Goal: Task Accomplishment & Management: Complete application form

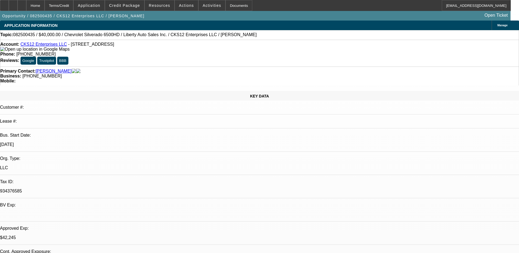
select select "0"
select select "2"
select select "0.1"
select select "4"
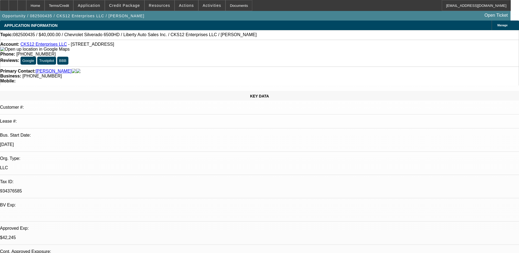
select select "0"
select select "2"
select select "0.1"
select select "4"
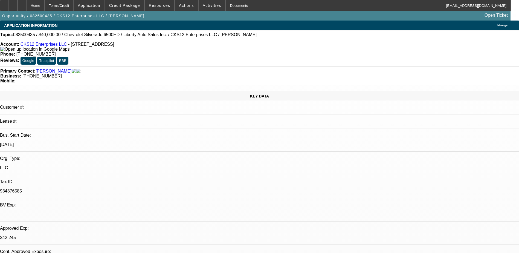
select select "0.1"
select select "0"
select select "3"
select select "0.1"
select select "4"
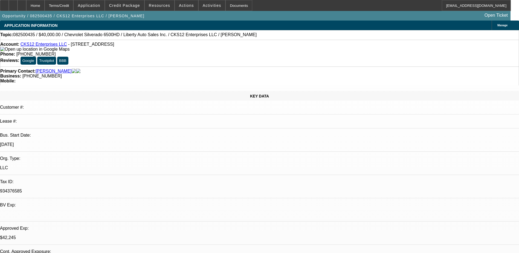
select select "0"
select select "2"
select select "0.1"
select select "4"
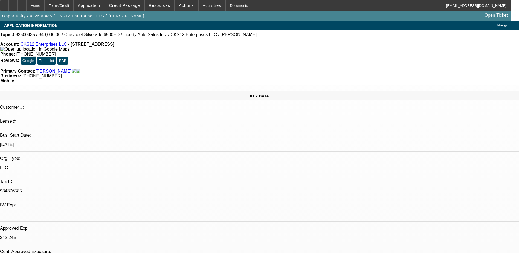
scroll to position [348, 0]
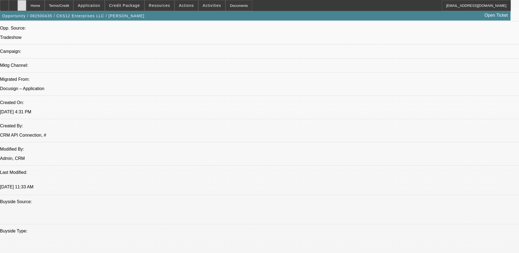
click at [26, 6] on div at bounding box center [21, 5] width 9 height 11
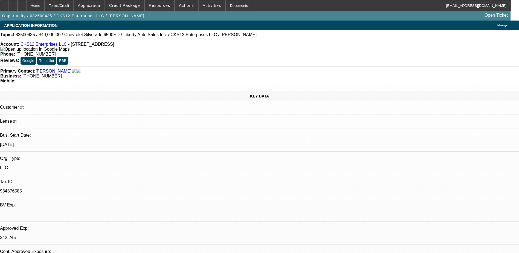
select select "0"
select select "0.1"
select select "0"
select select "2"
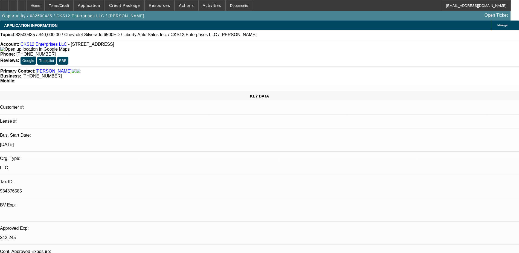
select select "0.1"
select select "0"
select select "0.1"
select select "0"
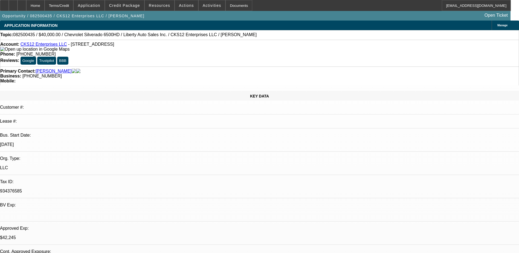
select select "2"
select select "0.1"
select select "1"
select select "2"
select select "4"
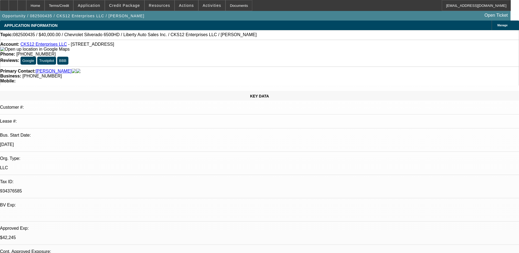
select select "1"
select select "2"
select select "4"
select select "1"
select select "3"
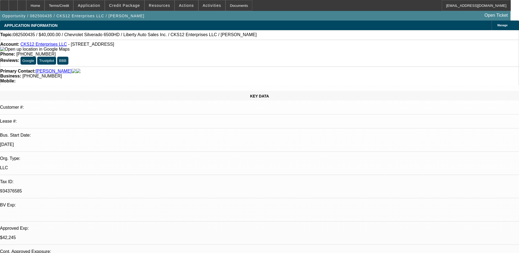
select select "4"
select select "1"
select select "2"
select select "4"
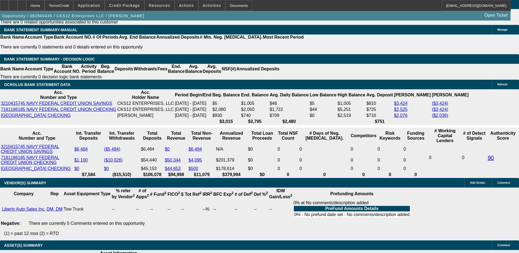
scroll to position [929, 0]
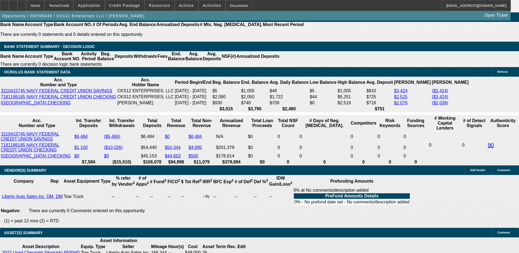
type input "UNKNOWN"
type input "1"
type input "$2,701.24"
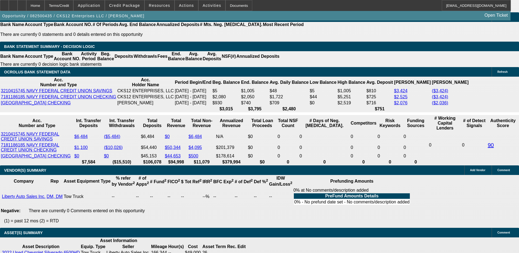
type input "$1,350.62"
type input "18"
type input "$3,331.14"
type input "$1,665.57"
type input "18.5"
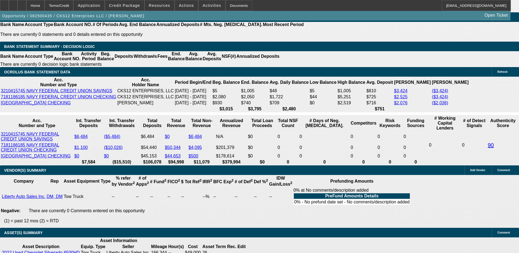
type input "$3,350.84"
type input "$1,675.42"
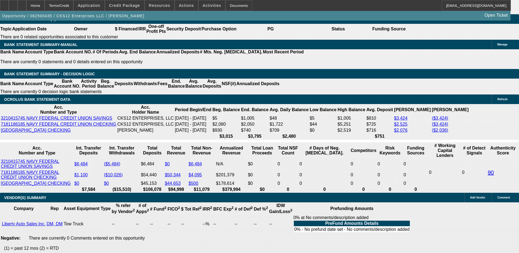
scroll to position [875, 0]
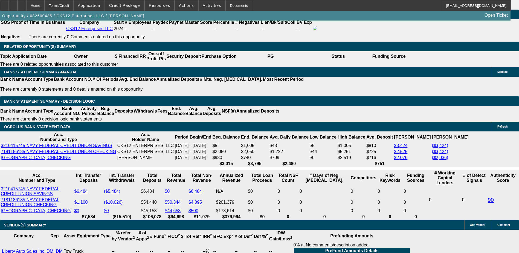
type input "18.5"
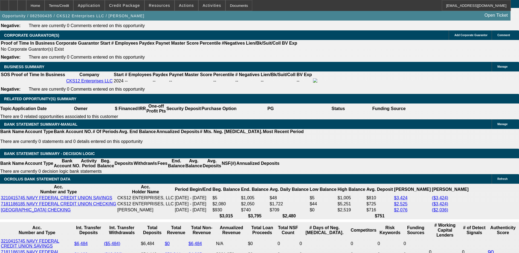
scroll to position [820, 0]
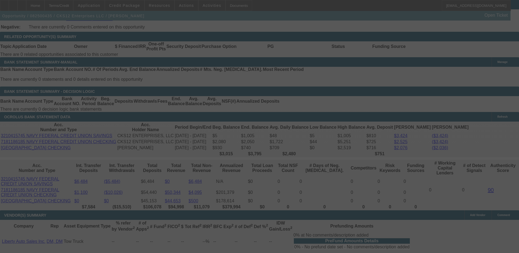
scroll to position [902, 0]
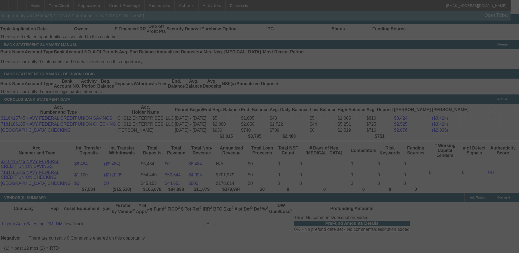
select select "0"
select select "2"
select select "0.1"
select select "4"
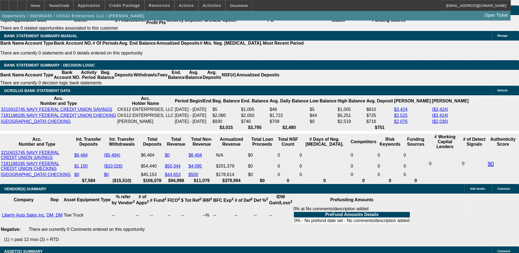
scroll to position [923, 0]
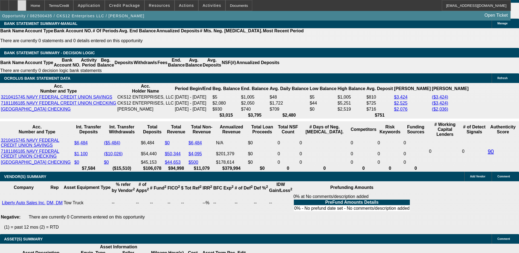
click at [22, 4] on icon at bounding box center [22, 4] width 0 height 0
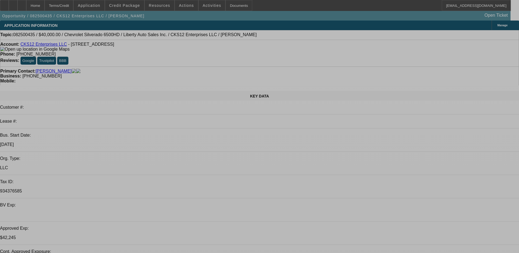
select select "0"
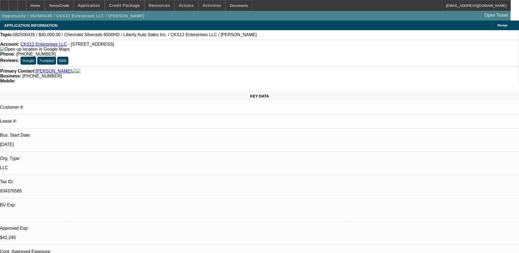
select select "0"
select select "0.1"
select select "0"
select select "2"
select select "0.1"
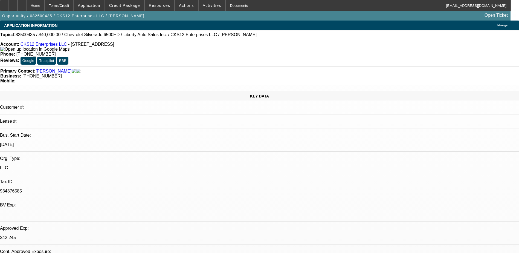
select select "0.1"
select select "0"
select select "0.1"
select select "0"
select select "2"
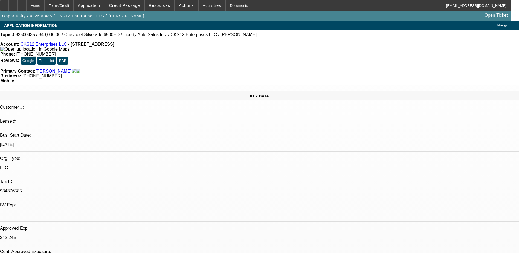
select select "0.1"
select select "1"
select select "2"
select select "4"
select select "1"
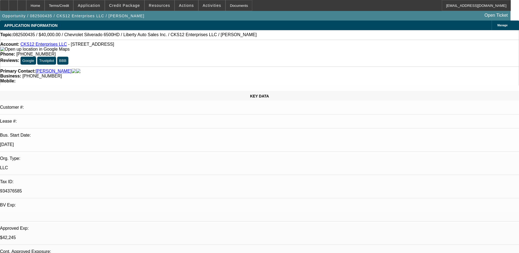
select select "2"
select select "4"
select select "1"
select select "3"
select select "4"
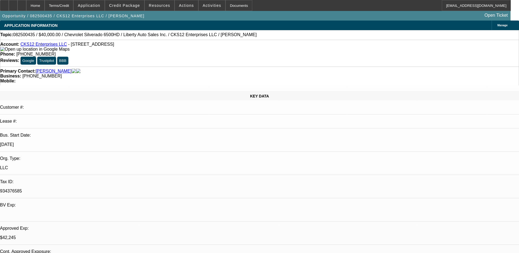
select select "1"
select select "2"
select select "4"
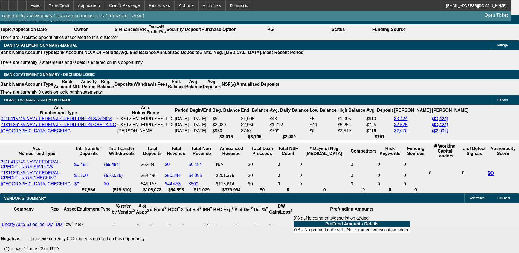
scroll to position [902, 0]
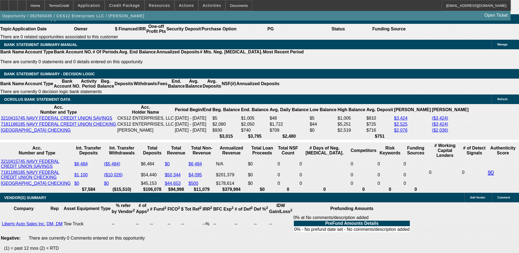
type input "1"
type input "UNKNOWN"
type input "19"
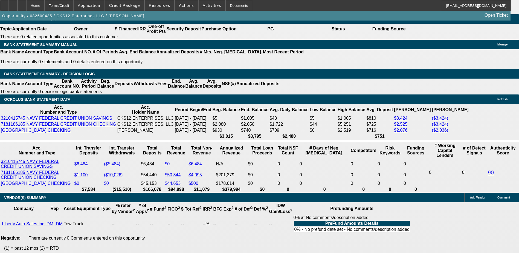
type input "$2,701.24"
type input "$1,350.62"
type input "$3,370.62"
type input "$1,685.31"
type input "19"
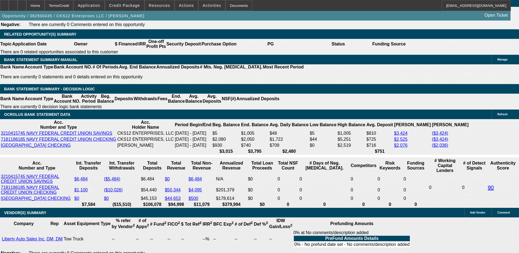
scroll to position [875, 0]
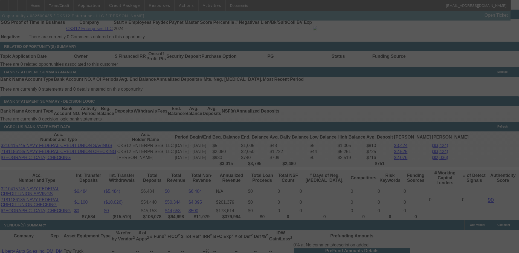
select select "0"
select select "2"
select select "0.1"
select select "4"
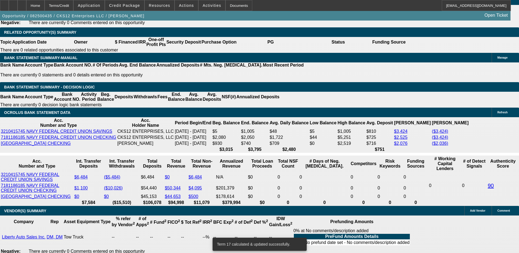
scroll to position [902, 0]
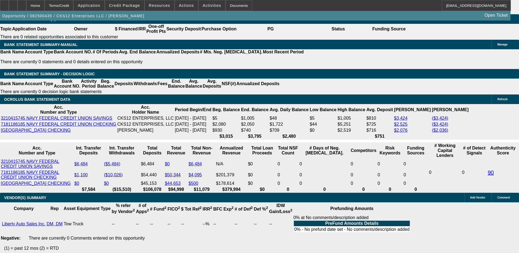
type input "19."
type input "UNKNOWN"
type input "19.3"
type input "$3,382.52"
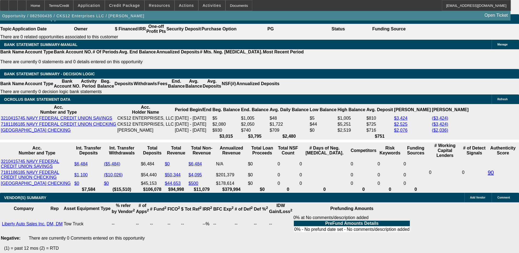
type input "$1,691.26"
type input "19."
type input "$3,370.62"
type input "$1,685.31"
type input "19.1"
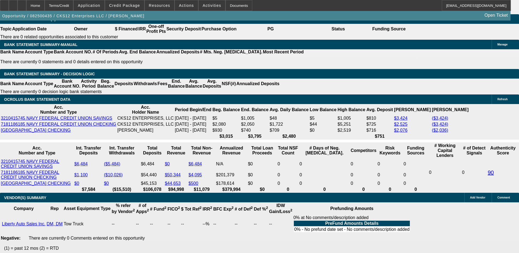
type input "$3,374.58"
type input "$1,687.29"
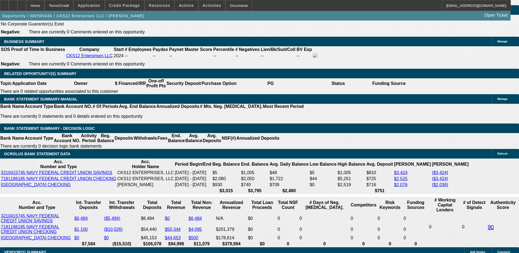
scroll to position [847, 0]
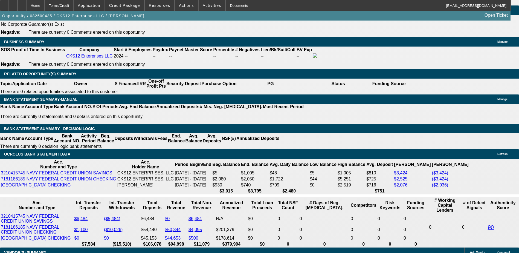
type input "19.1"
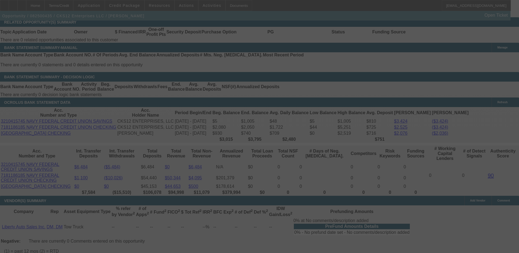
scroll to position [929, 0]
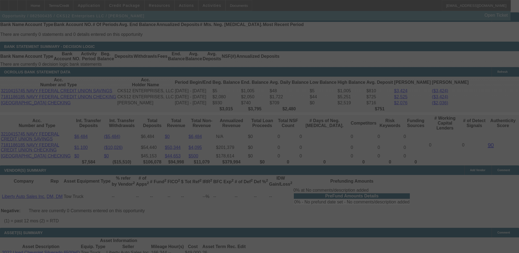
select select "0"
select select "2"
select select "0.1"
select select "4"
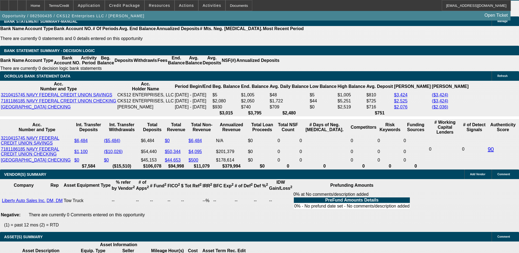
scroll to position [926, 0]
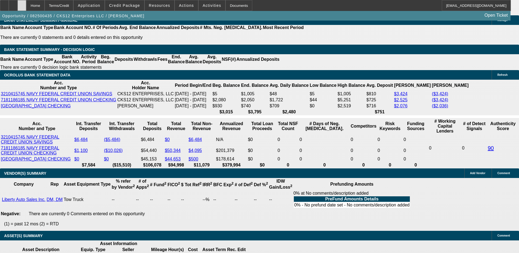
click at [26, 7] on div at bounding box center [21, 5] width 9 height 11
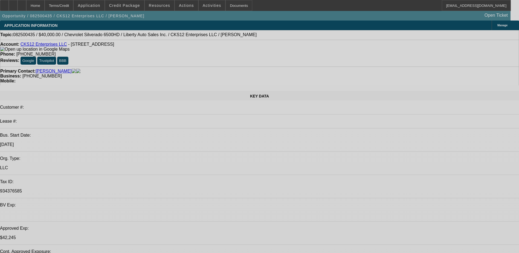
select select "0"
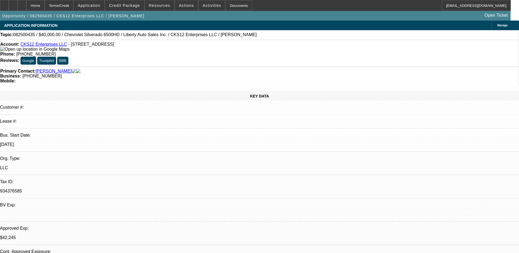
select select "0"
select select "0.1"
select select "0"
select select "2"
select select "0.1"
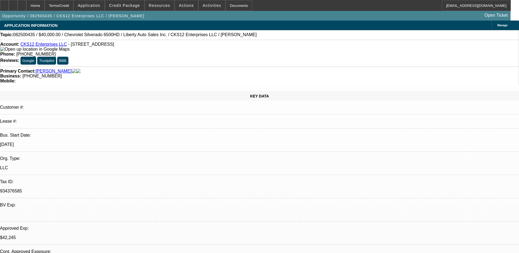
select select "0.1"
select select "0"
select select "0.1"
select select "0"
select select "2"
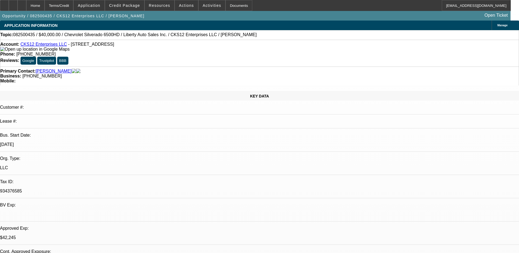
select select "0.1"
select select "1"
select select "2"
select select "4"
select select "1"
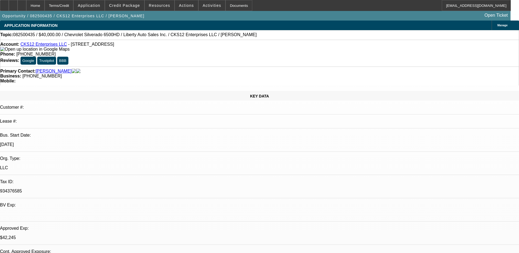
select select "2"
select select "4"
select select "1"
select select "3"
select select "4"
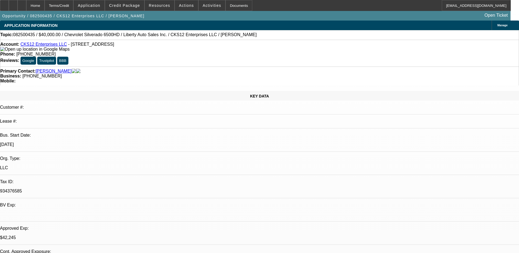
select select "1"
select select "2"
select select "4"
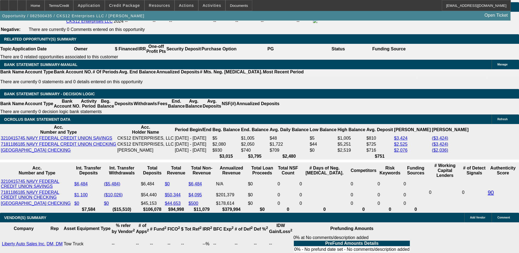
scroll to position [920, 0]
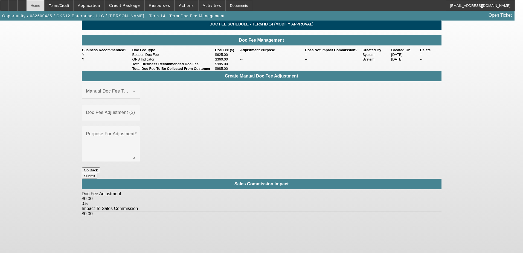
click at [45, 7] on div "Home" at bounding box center [35, 5] width 18 height 11
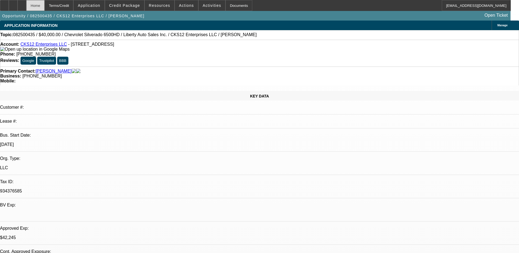
select select "0"
select select "2"
select select "0.1"
select select "4"
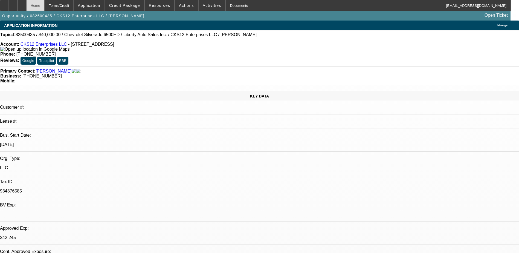
select select "0"
select select "2"
select select "0.1"
select select "4"
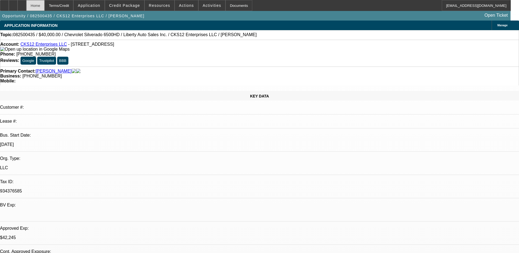
select select "0.1"
select select "0"
select select "3"
select select "0.1"
select select "4"
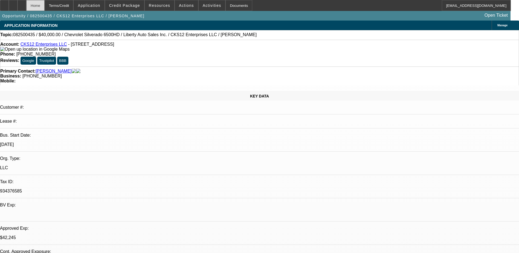
select select "0"
select select "2"
select select "0.1"
select select "4"
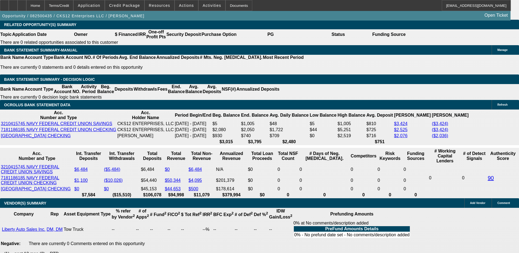
scroll to position [929, 0]
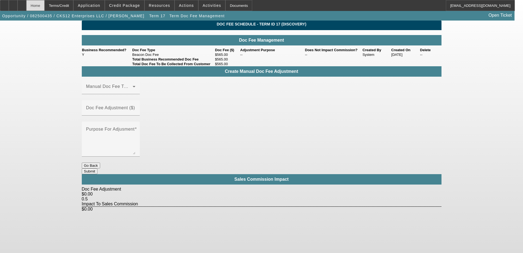
click at [45, 4] on div "Home" at bounding box center [35, 5] width 18 height 11
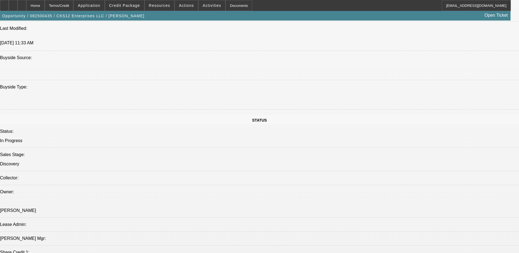
select select "0"
select select "2"
select select "0.1"
select select "4"
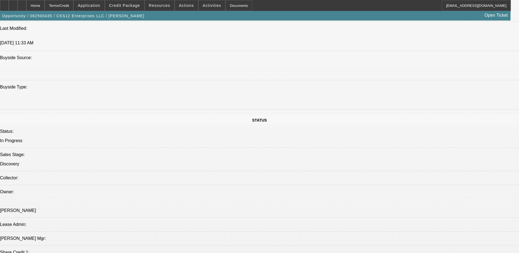
select select "0"
select select "2"
select select "0.1"
select select "4"
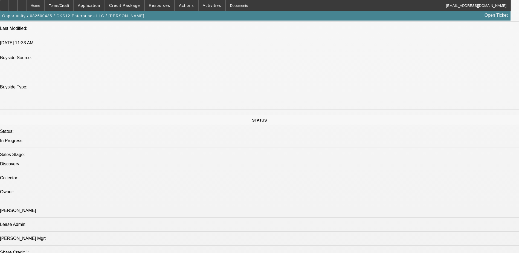
select select "0.1"
select select "0"
select select "3"
select select "0.1"
select select "4"
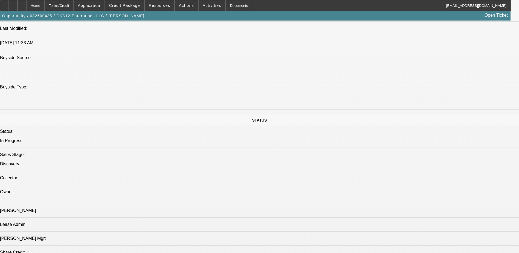
select select "0"
select select "2"
select select "0.1"
select select "4"
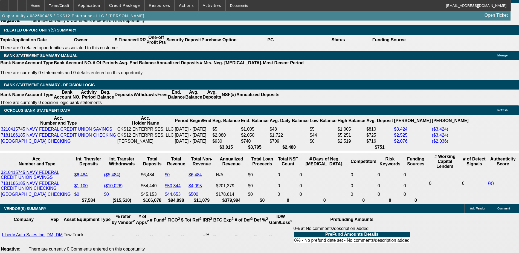
scroll to position [918, 0]
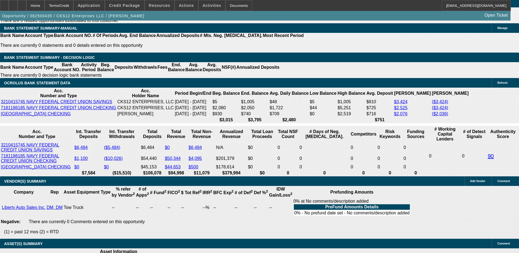
type input "UNKNOWN"
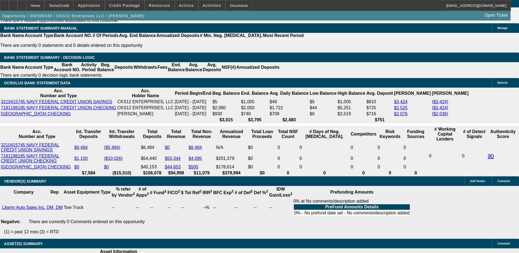
type input "19"
type input "$2,701.24"
type input "$1,350.62"
type input "$3,370.62"
type input "$1,685.31"
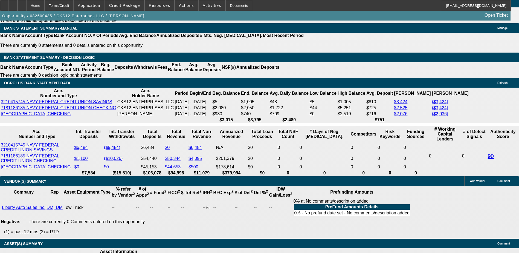
type input "19.9"
type input "$3,406.38"
type input "$1,703.19"
type input "19."
type input "$3,370.62"
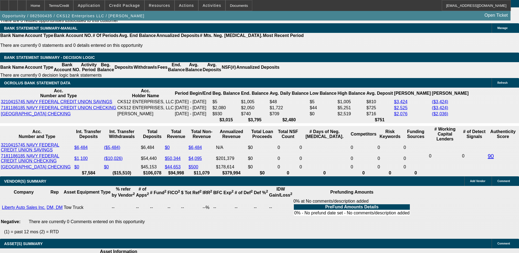
type input "$1,685.31"
type input "19.8"
type input "$3,402.40"
type input "$1,701.20"
type input "19."
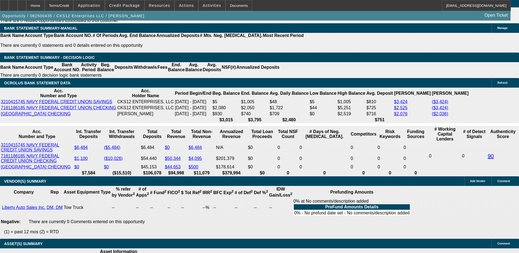
type input "$3,370.62"
type input "$1,685.31"
type input "19.7"
type input "$3,398.42"
type input "$1,699.21"
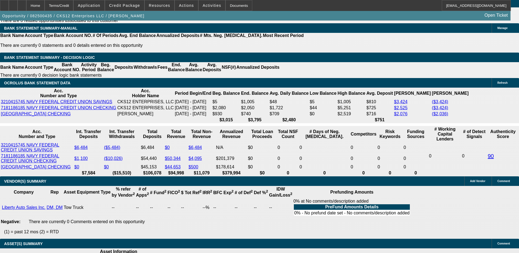
type input "19."
type input "$3,370.62"
type input "$1,685.31"
type input "19.6"
type input "$3,394.44"
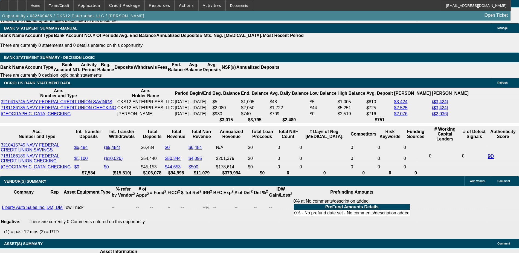
type input "$1,697.22"
type input "19."
type input "$3,370.62"
type input "$1,685.31"
type input "19.5"
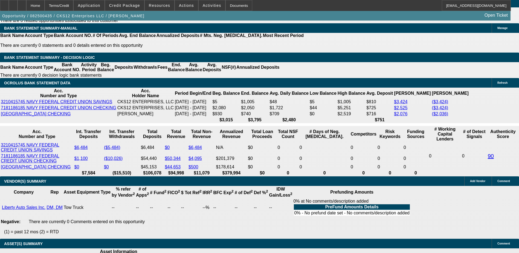
type input "$3,390.46"
type input "$1,695.23"
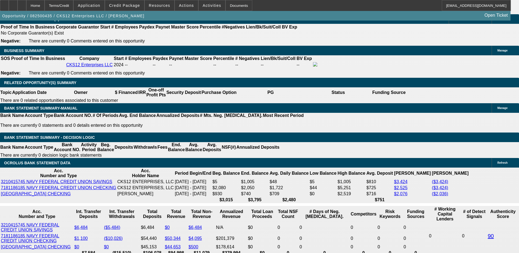
scroll to position [836, 0]
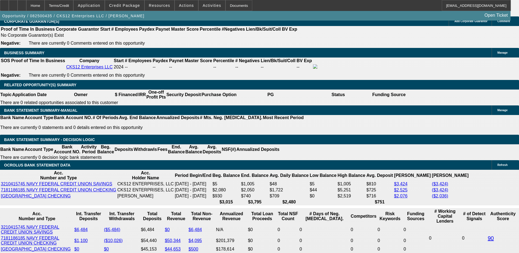
type input "19.5"
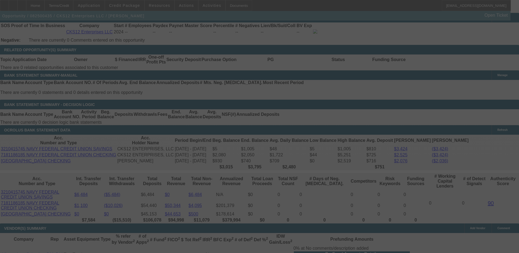
scroll to position [918, 0]
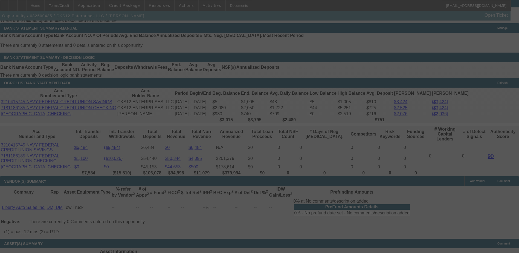
select select "0"
select select "2"
select select "0.1"
select select "4"
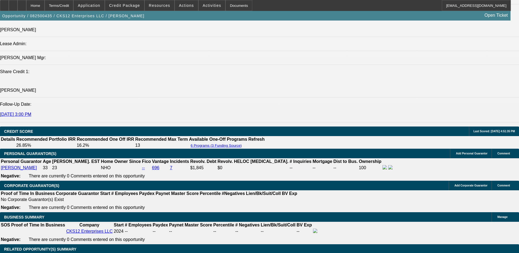
scroll to position [590, 0]
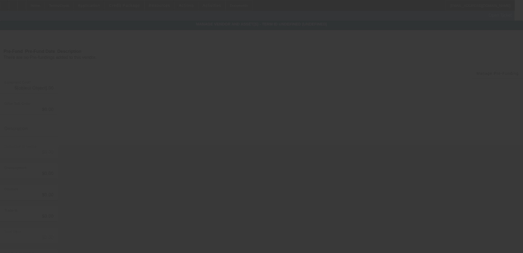
type input "$49,000.00"
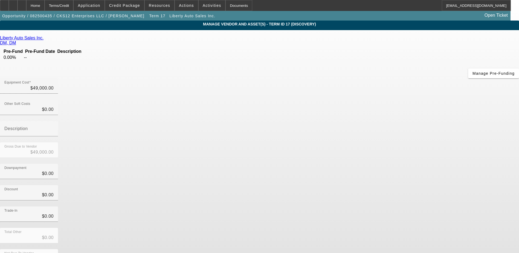
click at [23, 60] on td "0.00%" at bounding box center [13, 57] width 20 height 5
click at [468, 80] on span "button" at bounding box center [493, 73] width 51 height 13
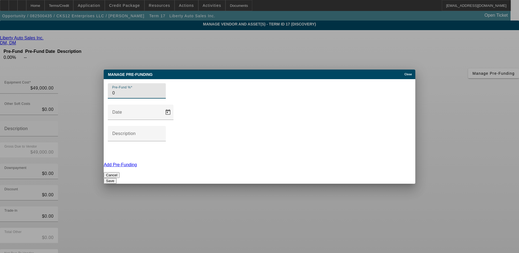
click at [156, 96] on input "0" at bounding box center [136, 93] width 49 height 7
type input "100"
click at [161, 126] on div "Description" at bounding box center [136, 133] width 49 height 15
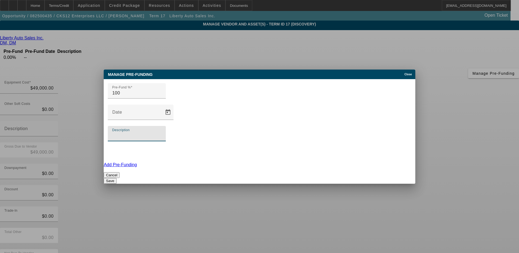
click at [137, 162] on link "Add Pre-Funding" at bounding box center [120, 164] width 33 height 5
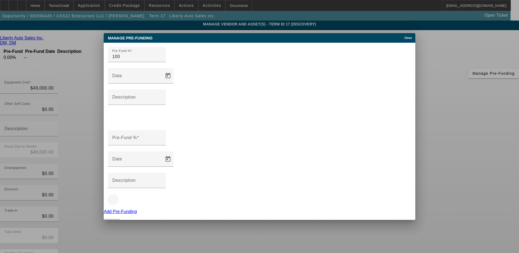
click at [120, 123] on span "button" at bounding box center [113, 116] width 13 height 13
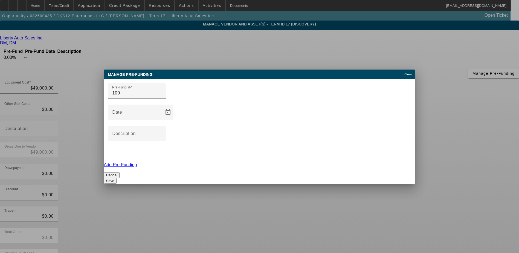
click at [116, 178] on button "Save" at bounding box center [110, 181] width 13 height 6
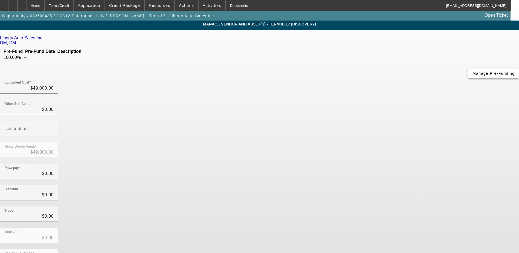
click at [472, 75] on span "Manage Pre-Funding" at bounding box center [493, 73] width 42 height 4
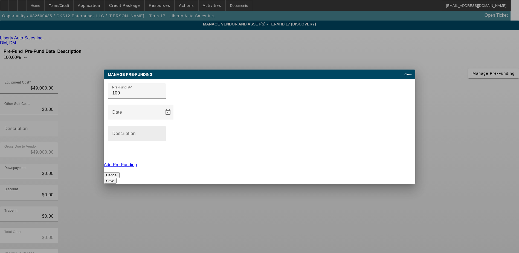
click at [136, 131] on mat-label "Description" at bounding box center [124, 133] width 24 height 5
click at [161, 132] on input "Description" at bounding box center [136, 135] width 49 height 7
paste input "Upon execution of this Agreement"
type input "Upon execution of this Agreement"
click at [116, 178] on button "Save" at bounding box center [110, 181] width 13 height 6
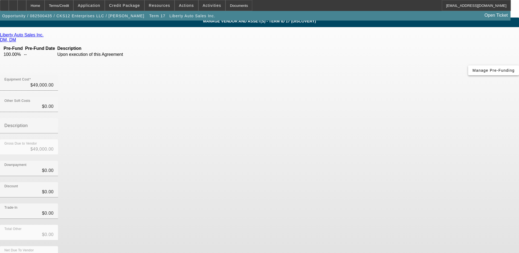
scroll to position [4, 0]
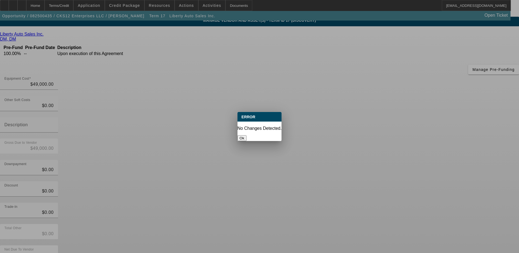
scroll to position [0, 0]
click at [246, 135] on button "Ok" at bounding box center [241, 138] width 9 height 6
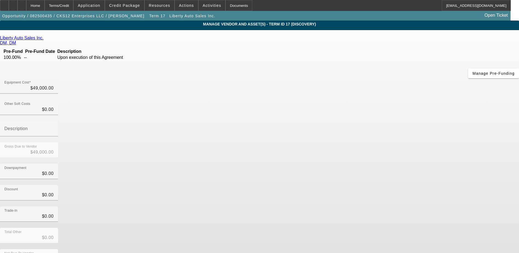
scroll to position [4, 0]
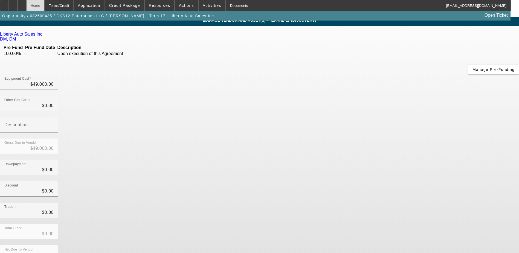
click at [45, 3] on div "Home" at bounding box center [35, 5] width 18 height 11
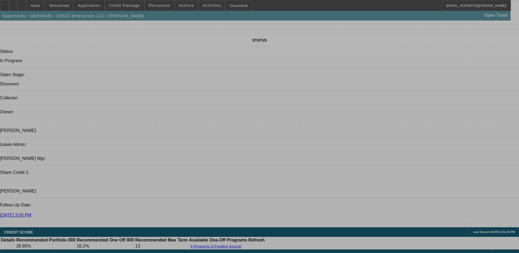
select select "0"
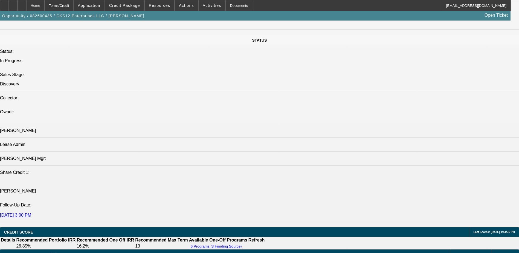
select select "0"
select select "2"
select select "0.1"
select select "4"
select select "0"
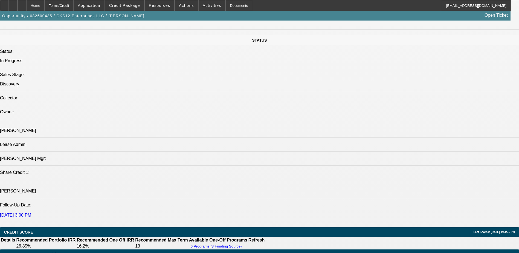
select select "2"
select select "0.1"
select select "4"
select select "0.1"
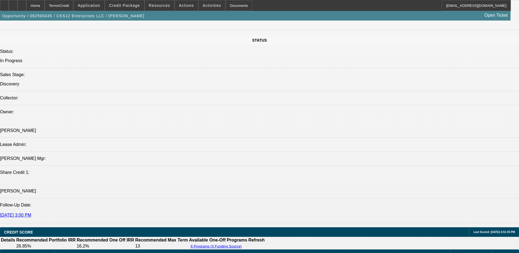
select select "0"
select select "3"
select select "0.1"
select select "4"
select select "0"
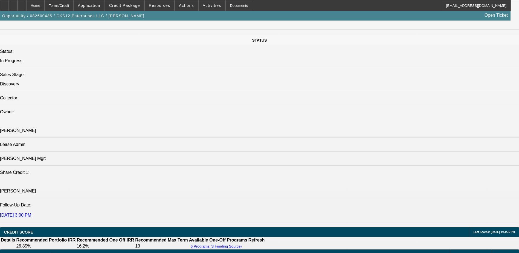
select select "2"
select select "0.1"
select select "4"
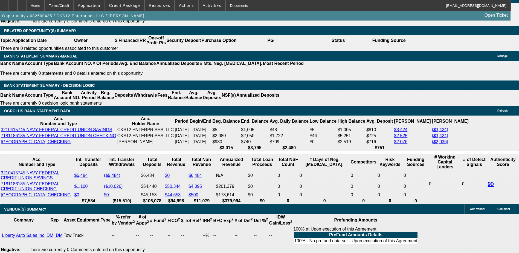
scroll to position [900, 0]
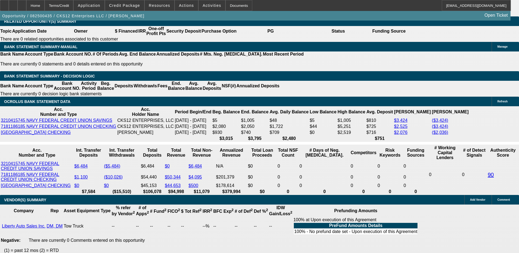
type input "UNKNOWN"
type input "19."
type input "$3,370.62"
type input "$1,685.31"
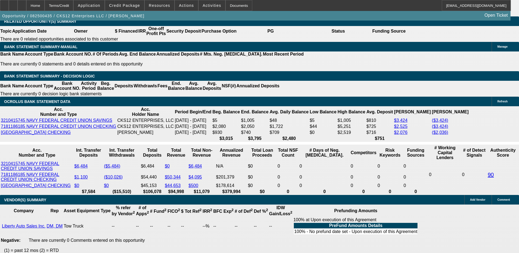
type input "19.6"
type input "$3,394.44"
type input "$1,697.22"
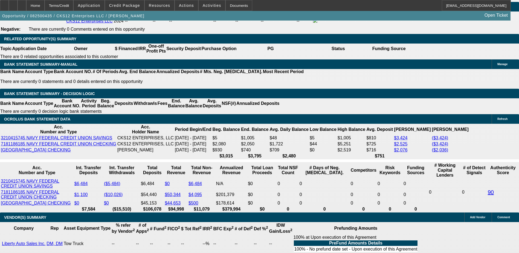
scroll to position [845, 0]
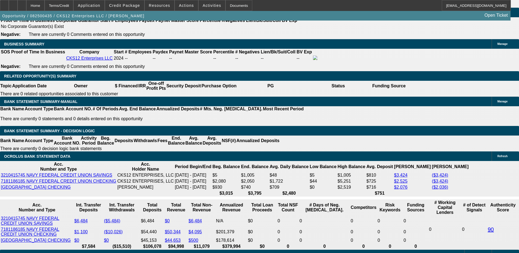
type input "19.6"
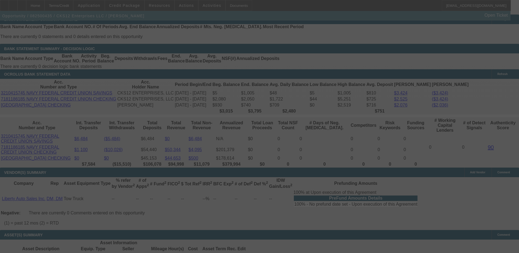
scroll to position [924, 0]
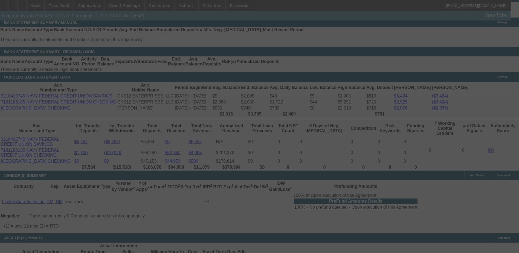
select select "0"
select select "2"
select select "0.1"
select select "4"
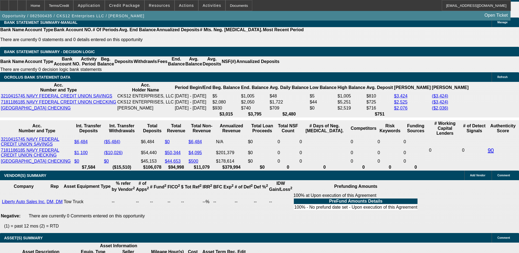
type input "3"
type input "UNKNOWN"
type input "33"
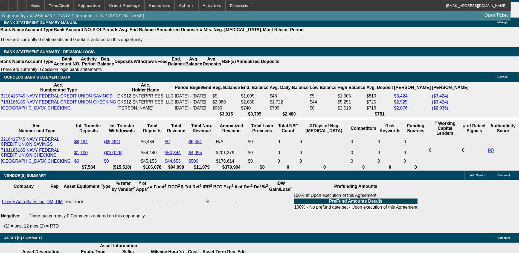
type input "$1,684.23"
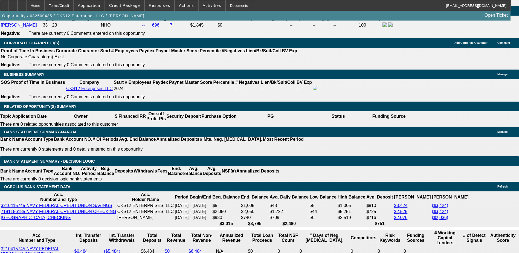
type input "33"
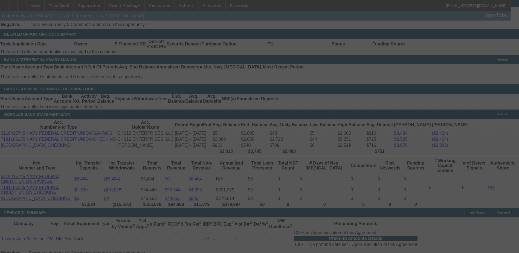
scroll to position [897, 0]
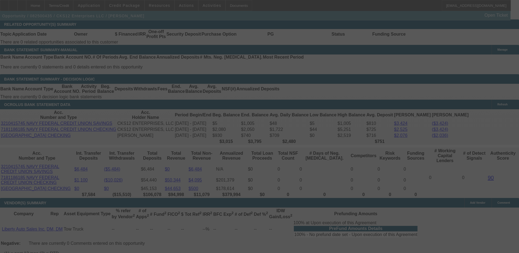
select select "0"
select select "2"
select select "0.1"
select select "4"
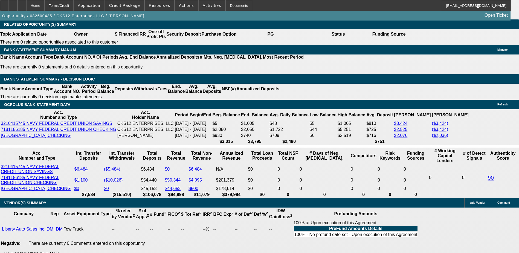
type input "UNKNOWN"
type input "3"
type input "$13,283.76"
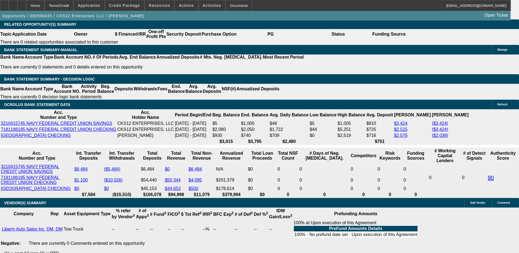
type input "36"
type input "$1,592.42"
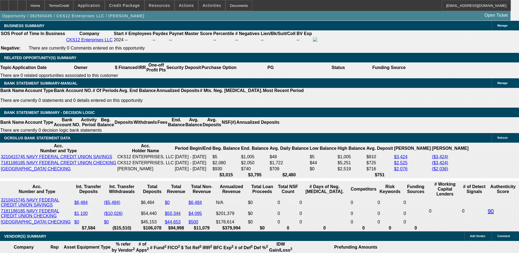
scroll to position [815, 0]
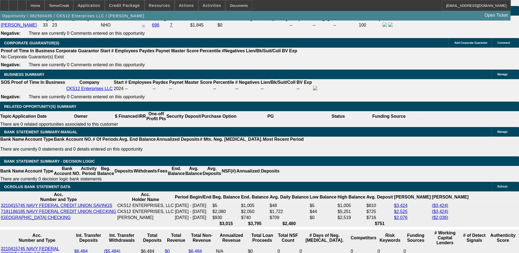
type input "36"
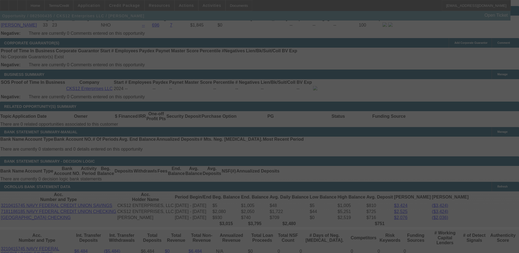
scroll to position [897, 0]
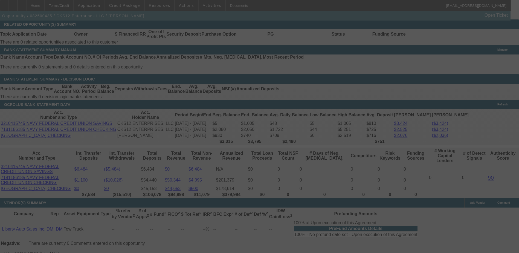
select select "0"
select select "2"
select select "0.1"
select select "4"
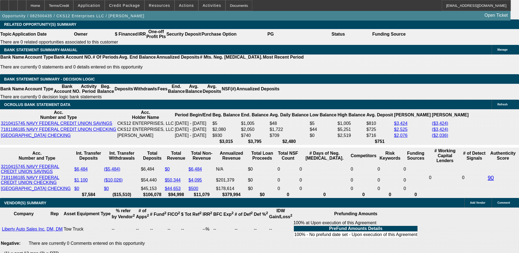
type input "UNKNOWN"
type input "3"
type input "$13,283.76"
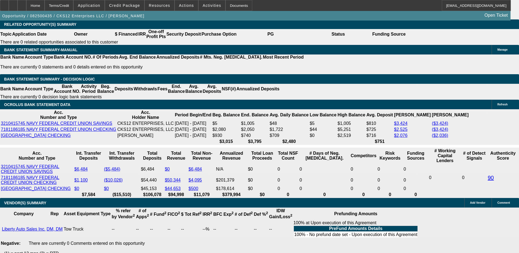
type input "33"
type input "$1,684.23"
type input "33"
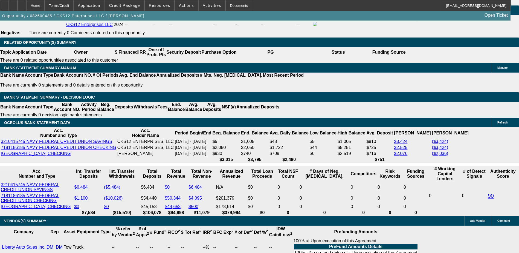
scroll to position [870, 0]
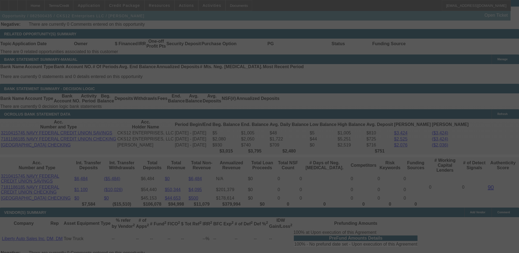
scroll to position [897, 0]
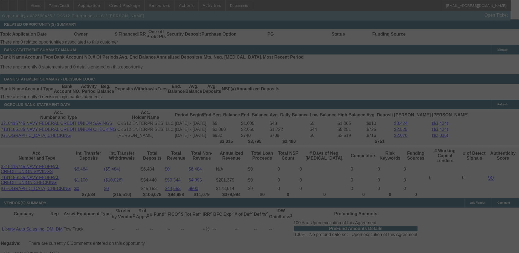
select select "0"
select select "2"
select select "0.1"
select select "4"
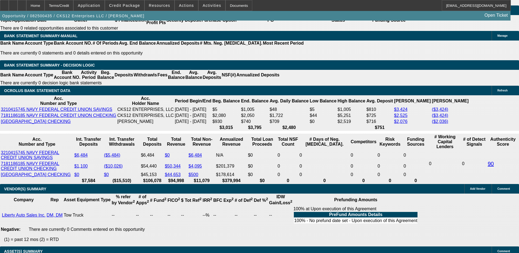
scroll to position [924, 0]
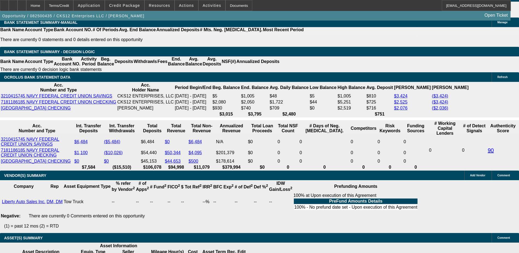
type input "$10,000.00"
type input "UNKNOWN"
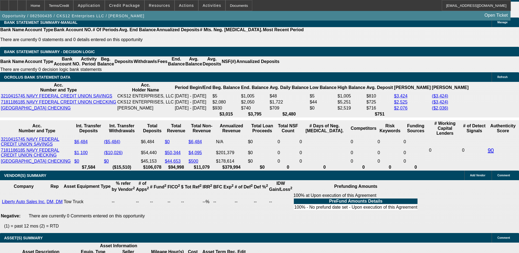
type input "$1,728.55"
select select "3"
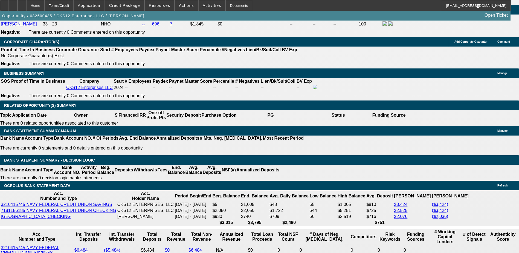
scroll to position [815, 0]
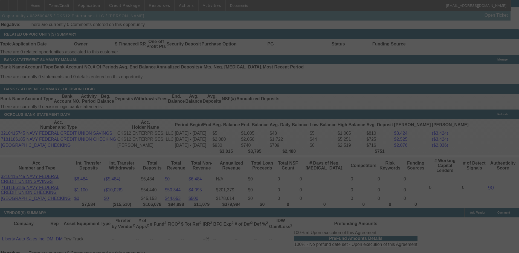
scroll to position [897, 0]
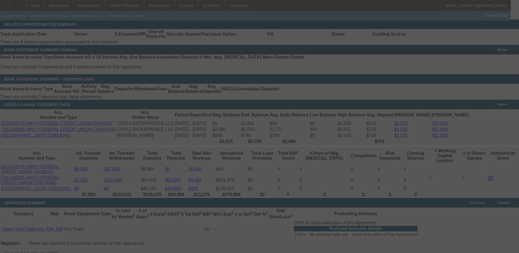
select select "0"
select select "3"
select select "0.1"
select select "4"
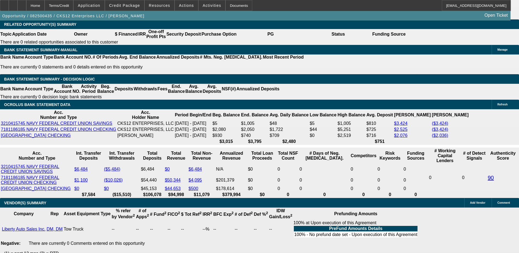
type input "2"
type input "UNKNOWN"
type input "$1,215.60"
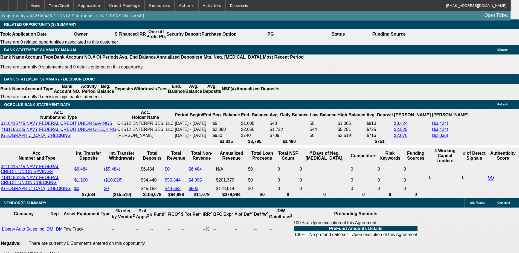
type input "28"
type input "$1,707.72"
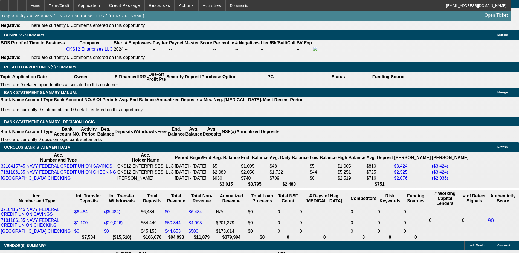
scroll to position [842, 0]
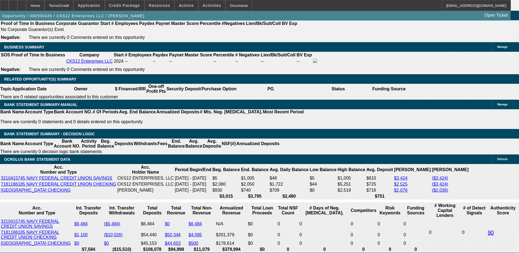
type input "28"
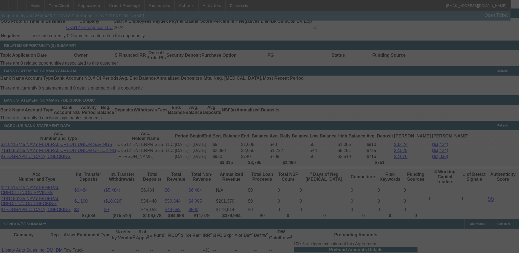
scroll to position [924, 0]
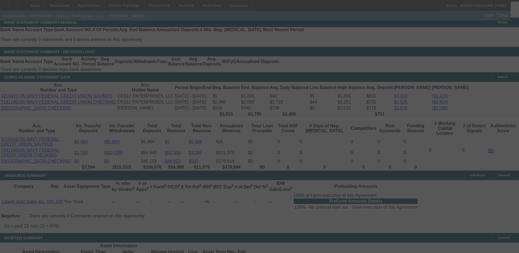
select select "0"
select select "3"
select select "0.1"
select select "4"
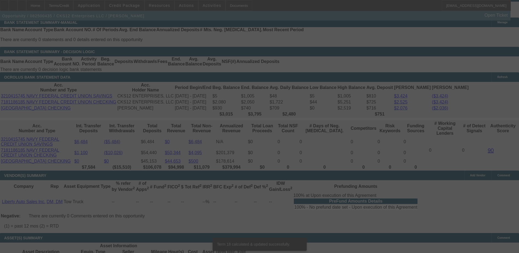
scroll to position [921, 0]
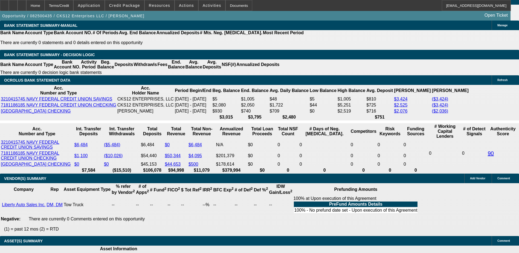
type input "UNKNOWN"
type input "2"
type input "$1,215.60"
type input "27"
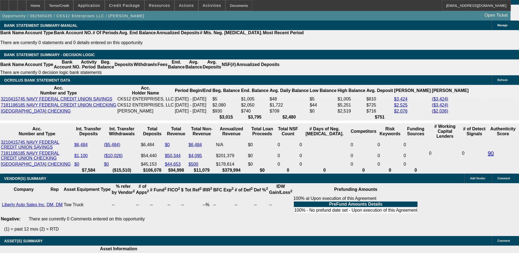
type input "$1,687.03"
type input "27.9"
type input "$1,705.65"
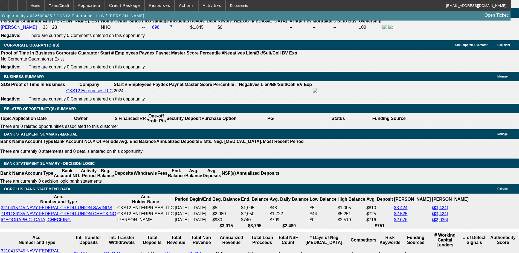
scroll to position [812, 0]
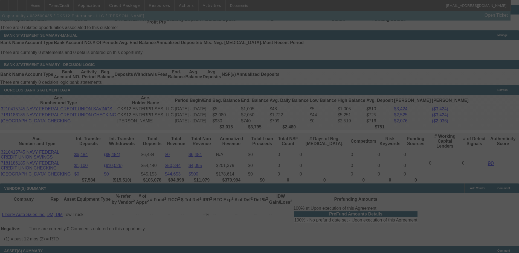
scroll to position [921, 0]
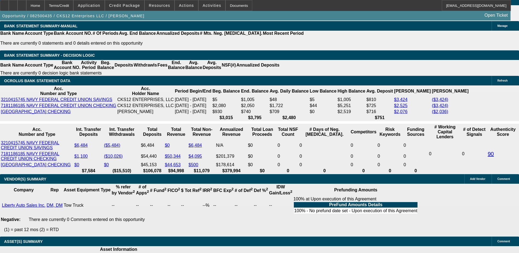
scroll to position [839, 0]
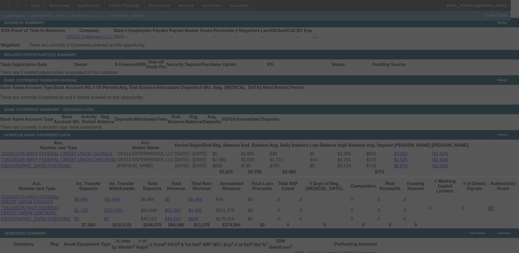
scroll to position [894, 0]
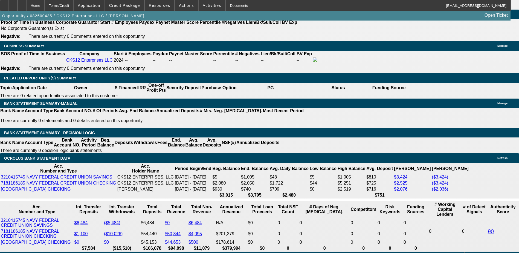
scroll to position [839, 0]
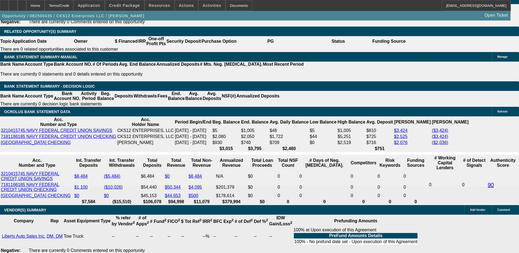
scroll to position [902, 0]
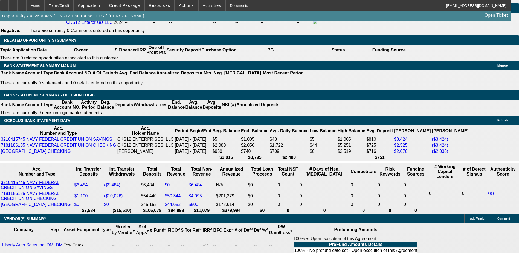
scroll to position [847, 0]
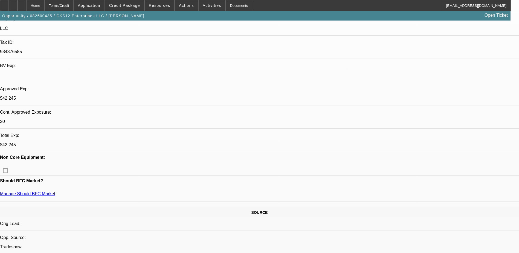
scroll to position [76, 0]
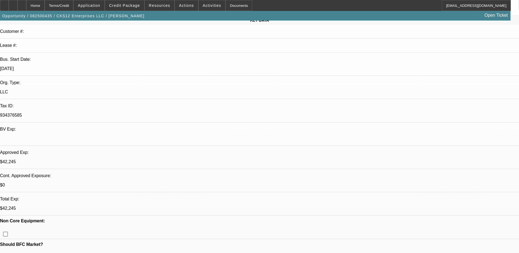
drag, startPoint x: 56, startPoint y: 126, endPoint x: 77, endPoint y: 129, distance: 20.7
drag, startPoint x: 77, startPoint y: 129, endPoint x: 84, endPoint y: 136, distance: 10.1
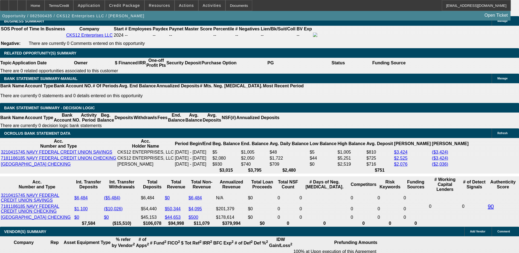
scroll to position [868, 0]
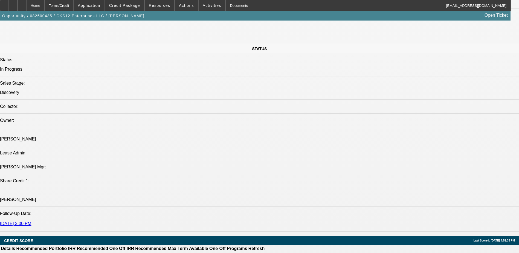
scroll to position [513, 0]
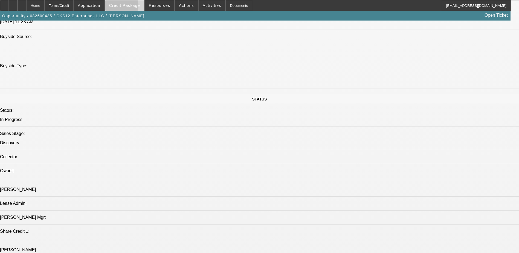
click at [130, 7] on span "Credit Package" at bounding box center [124, 5] width 31 height 4
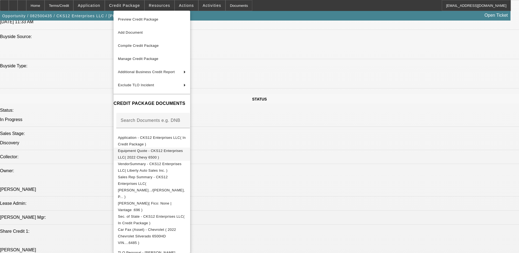
click at [173, 148] on span "Equipment Quote - CKS12 Enterprises LLC( 2022 Chevy 6500 )" at bounding box center [152, 153] width 68 height 13
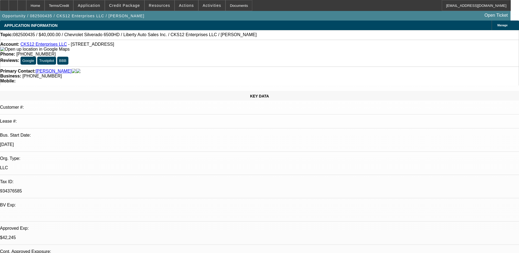
scroll to position [27, 0]
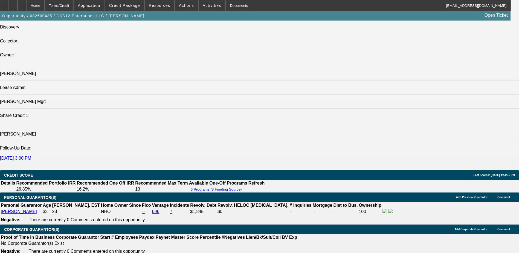
scroll to position [738, 0]
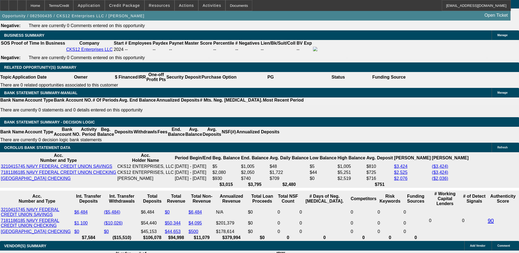
scroll to position [793, 0]
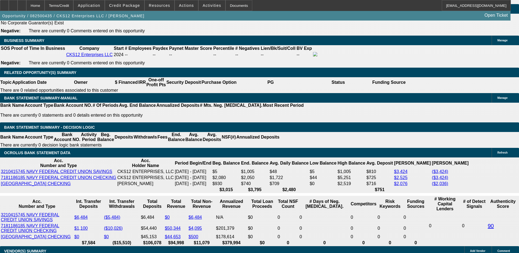
scroll to position [847, 0]
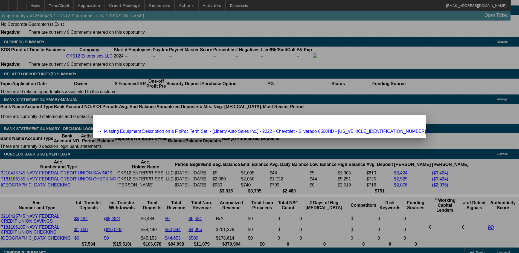
scroll to position [0, 0]
click at [223, 131] on link "Missing Equipment Description on a FinPac Term Set. - [Liberty Auto Sales Inc.]…" at bounding box center [265, 131] width 322 height 5
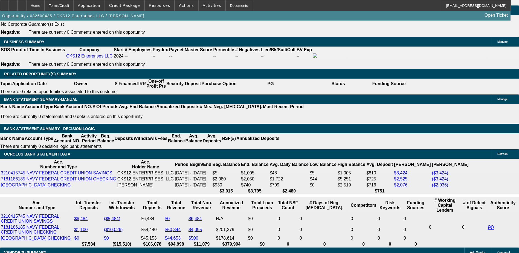
scroll to position [847, 0]
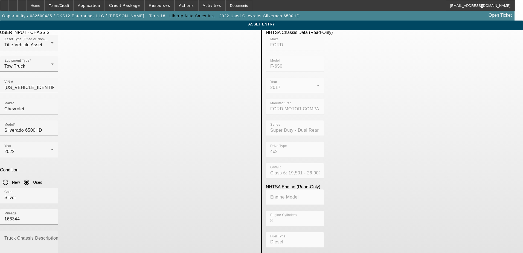
click at [127, 235] on mat-label "Truck Chassis Description (Describe the truck chassis only)" at bounding box center [65, 237] width 123 height 5
click at [54, 237] on textarea "Truck Chassis Description (Describe the truck chassis only)" at bounding box center [28, 247] width 49 height 20
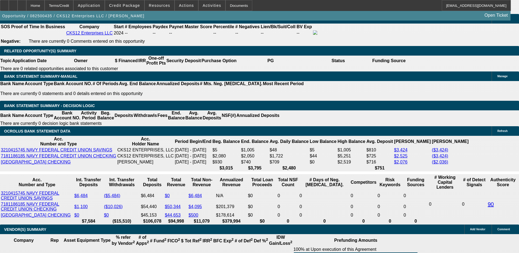
scroll to position [902, 0]
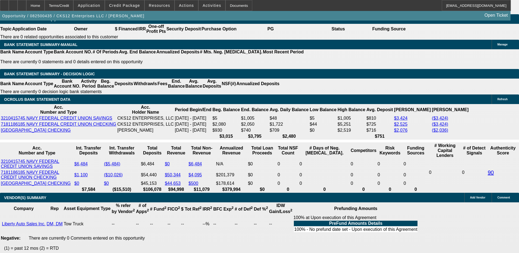
scroll to position [0, 0]
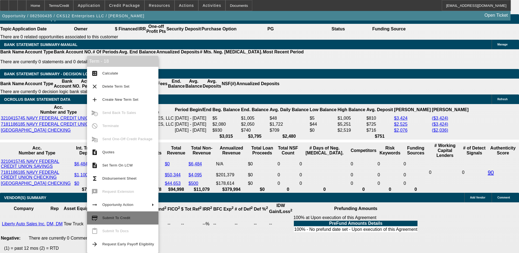
click at [124, 213] on button "credit_score Submit To Credit" at bounding box center [122, 217] width 71 height 13
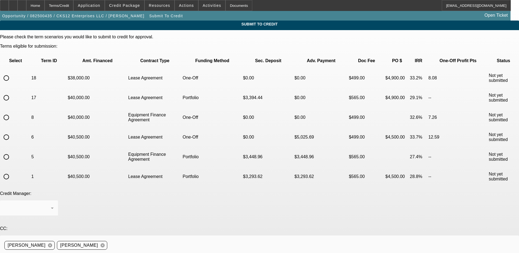
click at [12, 72] on input "radio" at bounding box center [6, 77] width 11 height 11
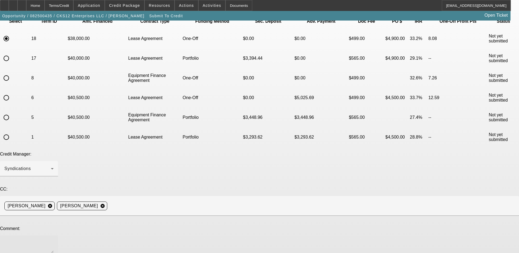
scroll to position [55, 0]
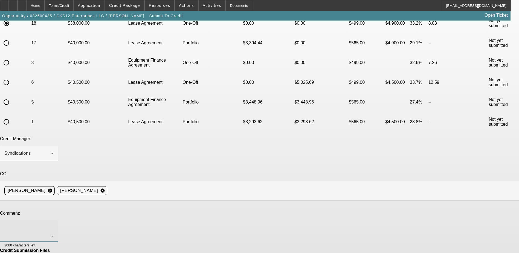
click at [54, 224] on textarea at bounding box center [28, 230] width 49 height 13
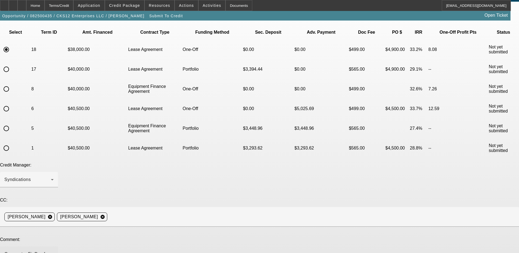
scroll to position [0, 0]
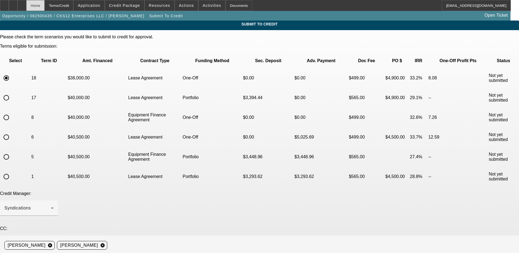
click at [45, 9] on div "Home" at bounding box center [35, 5] width 18 height 11
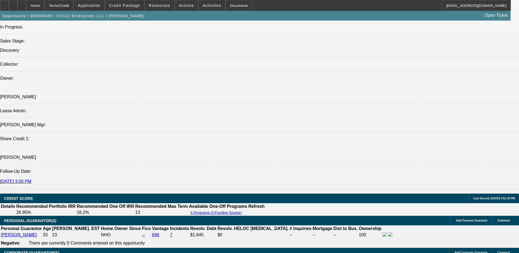
scroll to position [683, 0]
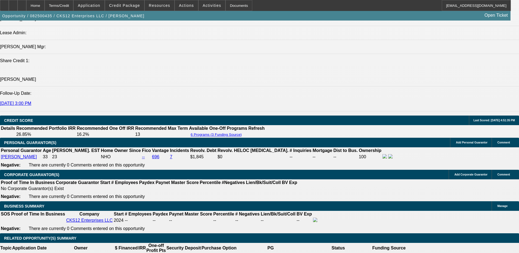
drag, startPoint x: 41, startPoint y: 120, endPoint x: 111, endPoint y: 141, distance: 73.2
drag, startPoint x: 111, startPoint y: 141, endPoint x: 76, endPoint y: 121, distance: 40.3
copy span "Antoine Smith is the owner and operator of startup CKS12 Enterprises LLC, forme…"
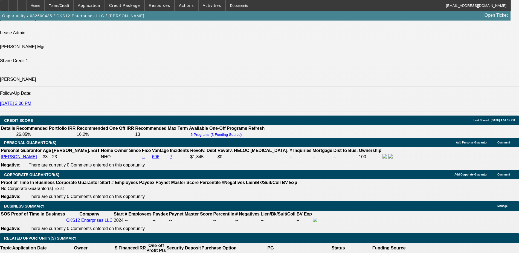
drag, startPoint x: 362, startPoint y: 103, endPoint x: 359, endPoint y: 100, distance: 4.7
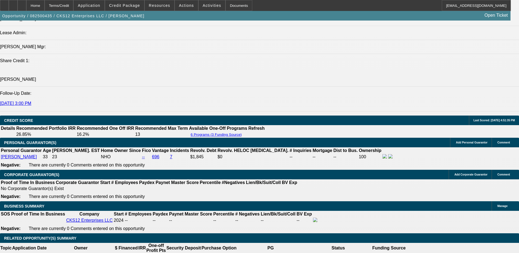
paste textarea "Antoine Smith is the owner and operator of startup CKS12 Enterprises LLC, forme…"
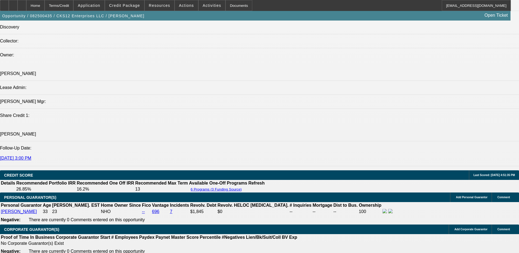
scroll to position [52, 0]
drag, startPoint x: 491, startPoint y: 112, endPoint x: 481, endPoint y: 113, distance: 9.9
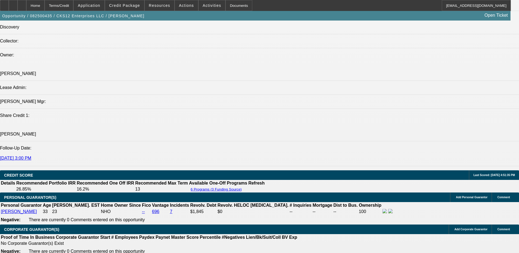
scroll to position [25, 0]
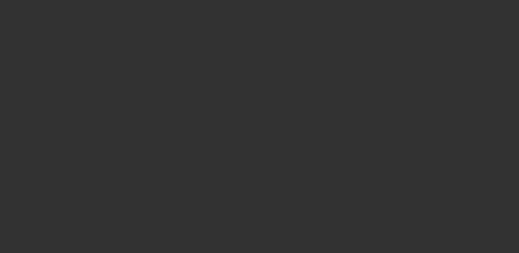
scroll to position [0, 0]
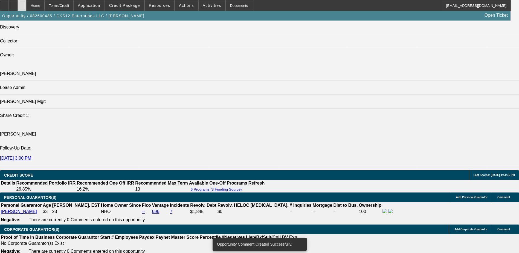
click at [26, 4] on div at bounding box center [21, 5] width 9 height 11
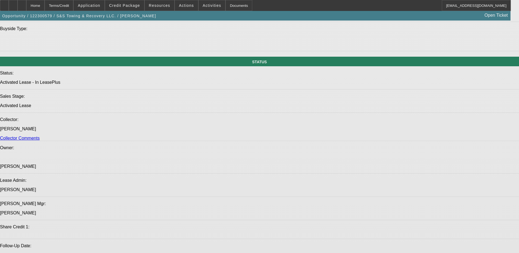
select select "0"
select select "0.1"
select select "0"
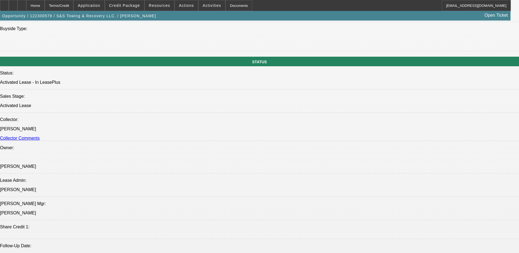
select select "0"
select select "0.1"
select select "0"
select select "0.1"
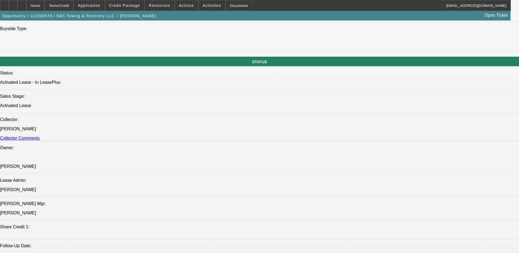
select select "0"
select select "2"
select select "0.1"
select select "1"
select select "2"
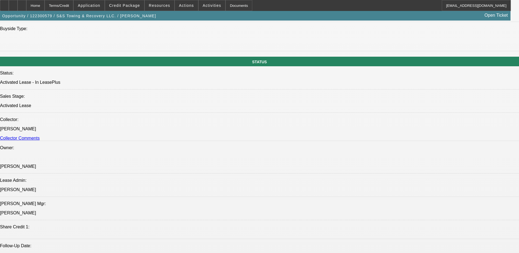
select select "4"
select select "1"
select select "3"
select select "4"
select select "1"
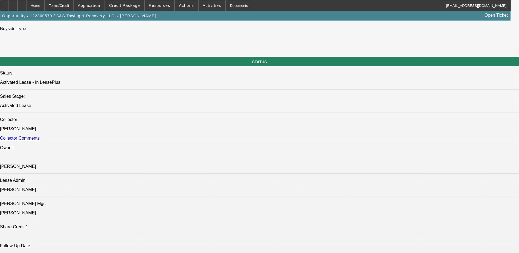
select select "3"
select select "4"
select select "1"
select select "2"
select select "4"
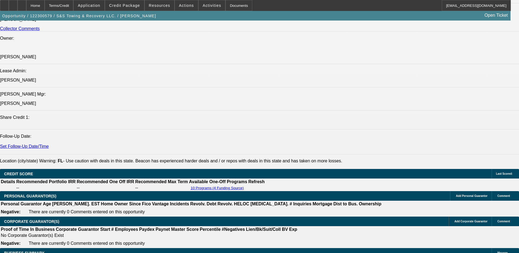
scroll to position [618, 0]
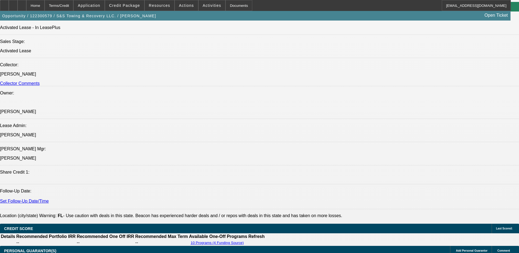
drag, startPoint x: 285, startPoint y: 75, endPoint x: 294, endPoint y: 80, distance: 11.4
drag, startPoint x: 294, startPoint y: 80, endPoint x: 292, endPoint y: 75, distance: 6.4
copy div "Upon execution of this Agreement"
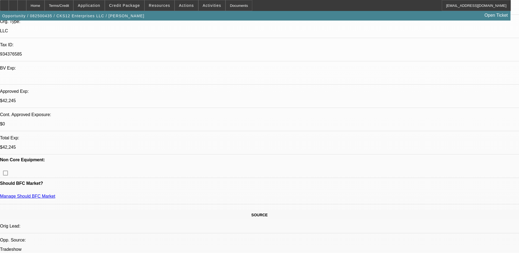
select select "0"
select select "0.1"
select select "0"
select select "2"
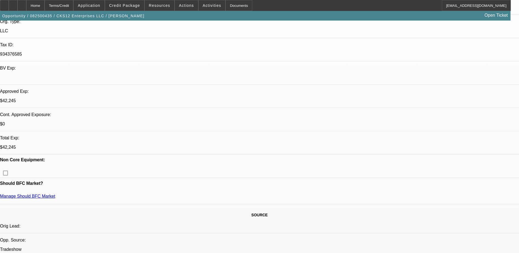
select select "0.1"
select select "0"
select select "0.1"
select select "0"
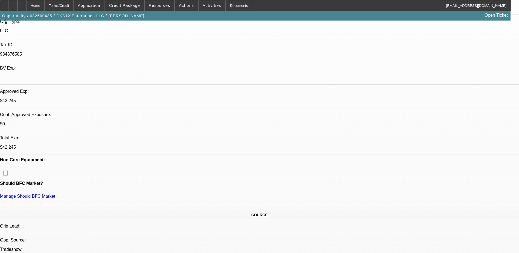
select select "2"
select select "0.1"
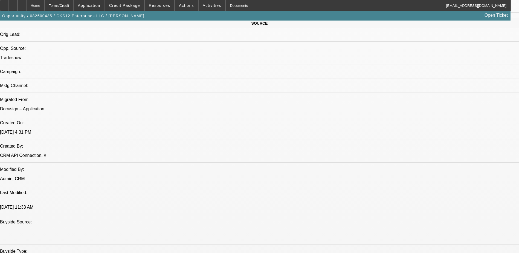
select select "2"
select select "4"
select select "2"
select select "4"
select select "3"
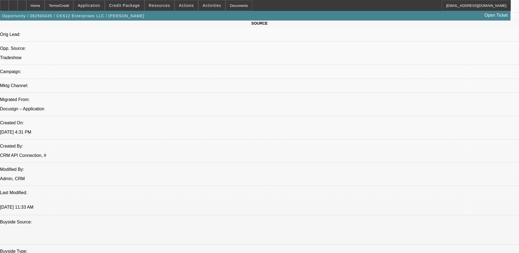
select select "4"
select select "2"
select select "4"
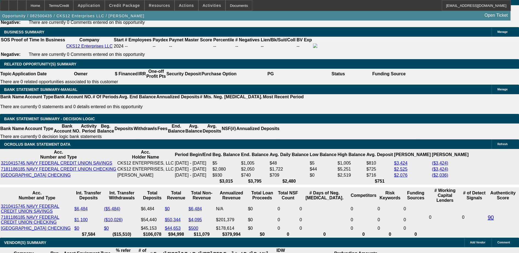
scroll to position [902, 0]
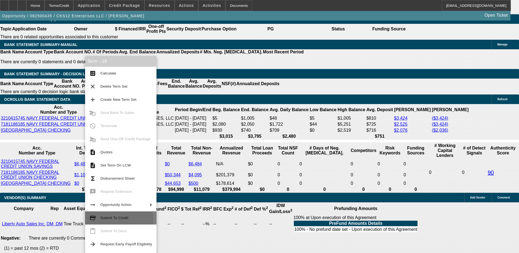
click at [116, 218] on span "Submit To Credit" at bounding box center [114, 217] width 28 height 4
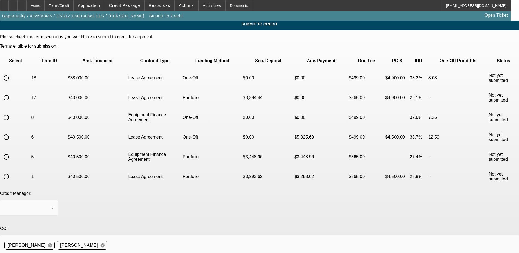
click at [12, 72] on input "radio" at bounding box center [6, 77] width 11 height 11
radio input "true"
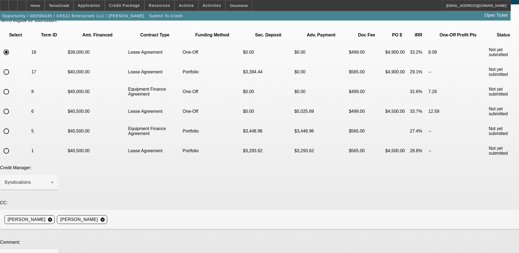
scroll to position [55, 0]
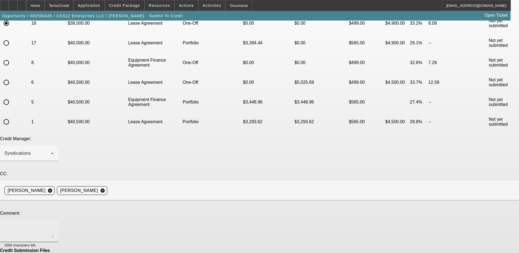
click at [54, 220] on div at bounding box center [28, 231] width 49 height 22
click at [54, 224] on textarea "Can we try FinPac for this deal. New write and truck added." at bounding box center [28, 230] width 49 height 13
click at [54, 224] on textarea "Can we try FinPac for this deal. New write up and truck added." at bounding box center [28, 230] width 49 height 13
click at [54, 224] on textarea "Can we try FinPac for this deal. New write up and truck updated." at bounding box center [28, 230] width 49 height 13
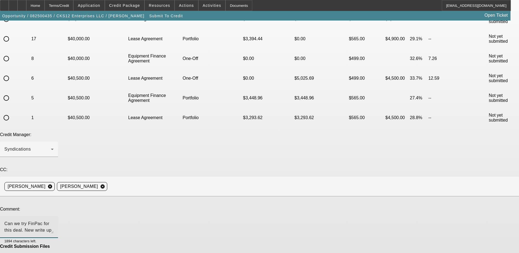
scroll to position [59, 0]
click at [54, 220] on textarea "Can we try FinPac for this deal. New write up and truck updated. PG increased t…" at bounding box center [28, 226] width 49 height 13
click at [54, 220] on textarea "Can we try FinPac for this deal. Updated write up and truck updated. PG increas…" at bounding box center [28, 226] width 49 height 13
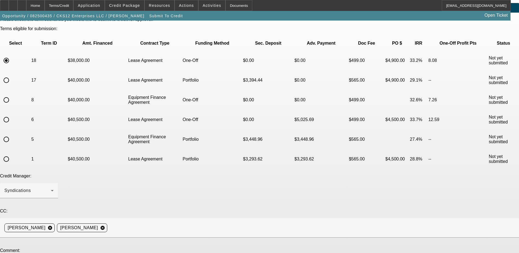
scroll to position [27, 0]
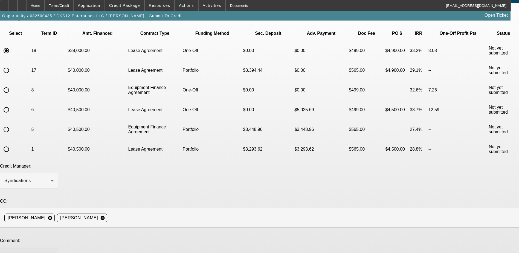
type textarea "Can we try FinPac for this deal. Updated write up and truck. PG increased the a…"
drag, startPoint x: 70, startPoint y: 188, endPoint x: 94, endPoint y: 195, distance: 24.9
click at [58, 247] on div "Can we try FinPac for this deal. Updated write up and truck. PG increased the a…" at bounding box center [29, 258] width 58 height 22
drag, startPoint x: 71, startPoint y: 190, endPoint x: 86, endPoint y: 195, distance: 15.1
click at [58, 247] on div "Can we try FinPac for this deal. Updated write up and truck. PG increased the a…" at bounding box center [29, 258] width 58 height 22
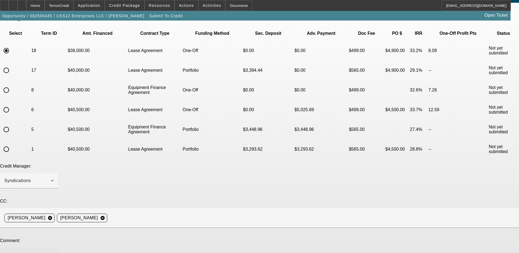
drag, startPoint x: 73, startPoint y: 190, endPoint x: 87, endPoint y: 197, distance: 16.2
click at [54, 251] on textarea "Can we try FinPac for this deal. Updated write up and truck. PG increased the a…" at bounding box center [28, 257] width 49 height 13
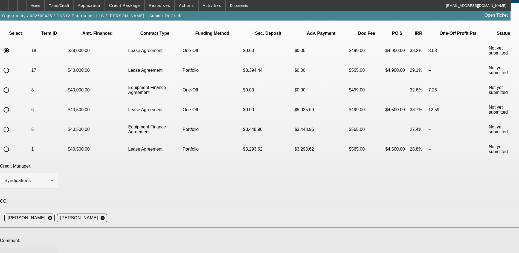
scroll to position [0, 0]
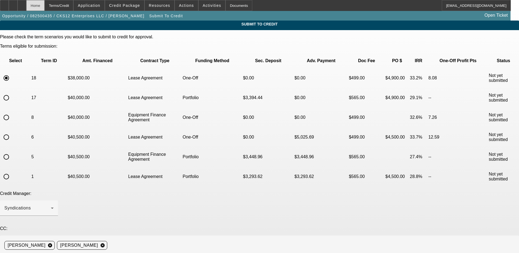
click at [45, 5] on div "Home" at bounding box center [35, 5] width 18 height 11
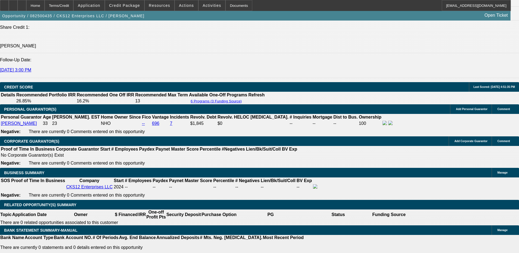
select select "0"
select select "2"
select select "0.1"
select select "4"
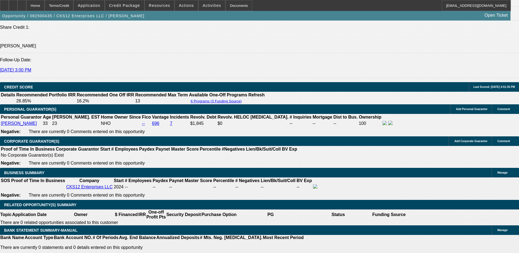
select select "0"
select select "2"
select select "0.1"
select select "4"
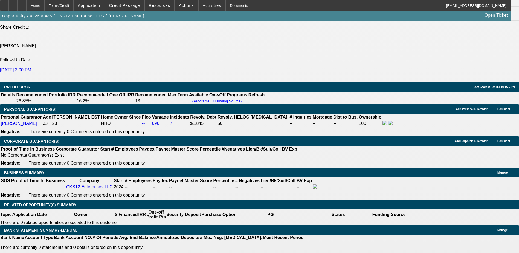
select select "0.1"
select select "0"
select select "3"
select select "0.1"
select select "4"
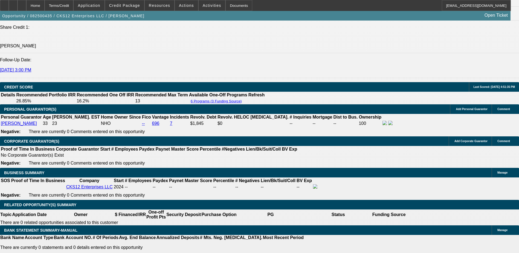
select select "0"
select select "2"
select select "0.1"
select select "4"
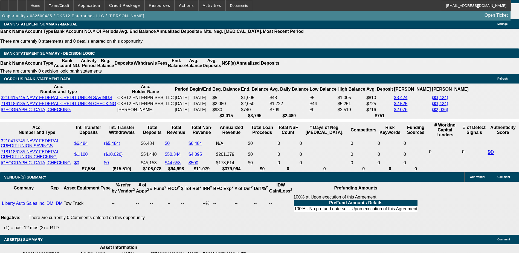
scroll to position [935, 0]
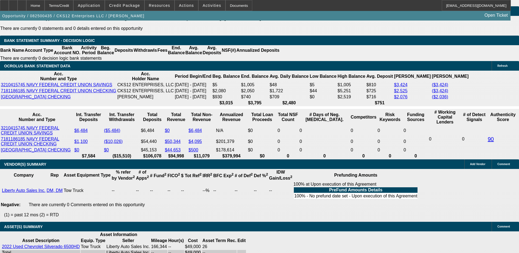
type input "$11,500.00"
type input "UNKNOWN"
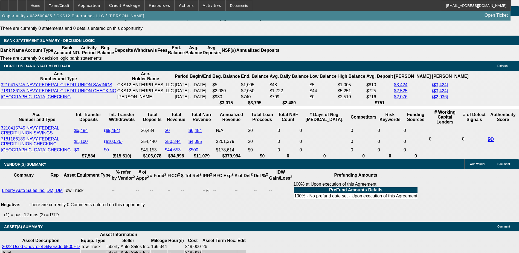
type input "$1,579.64"
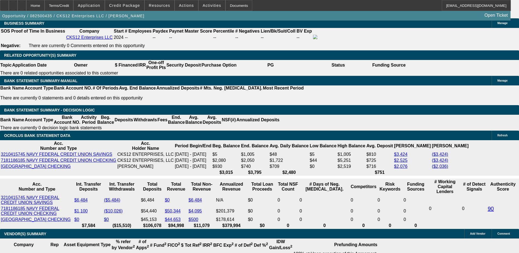
scroll to position [853, 0]
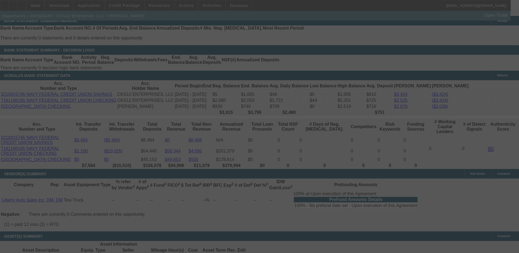
scroll to position [935, 0]
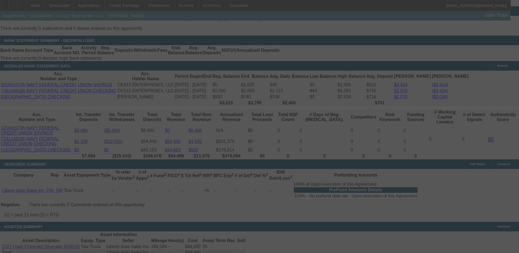
select select "0"
select select "2"
select select "0.1"
select select "4"
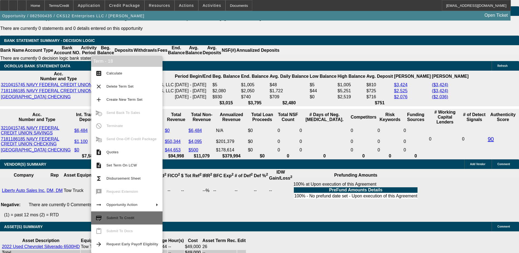
click at [127, 213] on button "credit_score Submit To Credit" at bounding box center [126, 217] width 71 height 13
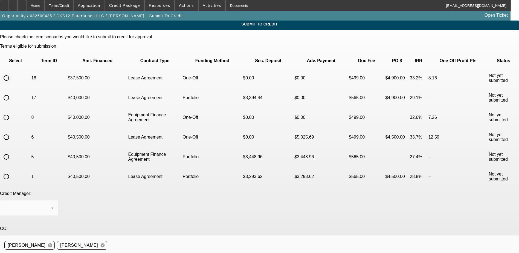
click at [12, 72] on input "radio" at bounding box center [6, 77] width 11 height 11
radio input "true"
paste textarea "Can we try FinPac for this deal. Updated write up and truck. PG increased the a…"
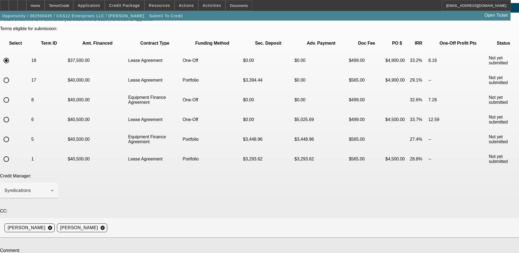
scroll to position [27, 0]
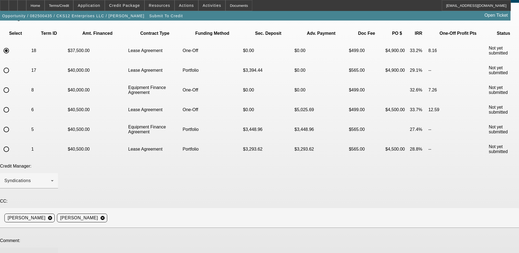
drag, startPoint x: 235, startPoint y: 191, endPoint x: 168, endPoint y: 193, distance: 67.6
click at [54, 251] on textarea "Can we try FinPac for this deal. Updated write up and truck. PG increased the a…" at bounding box center [28, 257] width 49 height 13
click at [54, 251] on textarea "Can we try FinPac for this deal. Updated write up and truck. He's getting more …" at bounding box center [28, 257] width 49 height 13
drag, startPoint x: 219, startPoint y: 191, endPoint x: 171, endPoint y: 191, distance: 47.8
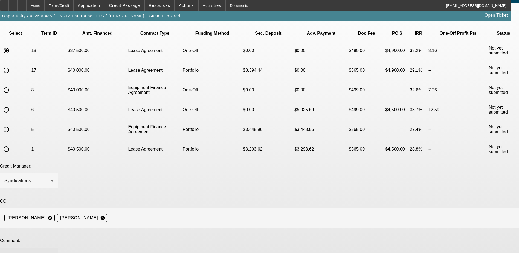
click at [54, 251] on textarea "Can we try FinPac for this deal. Updated write up and truck. He's getting more …" at bounding box center [28, 257] width 49 height 13
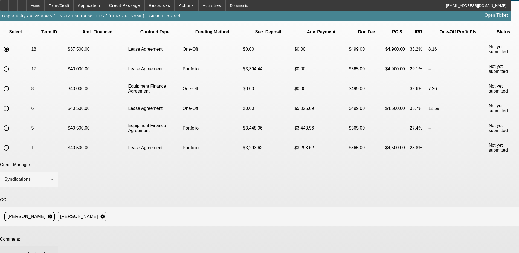
scroll to position [55, 0]
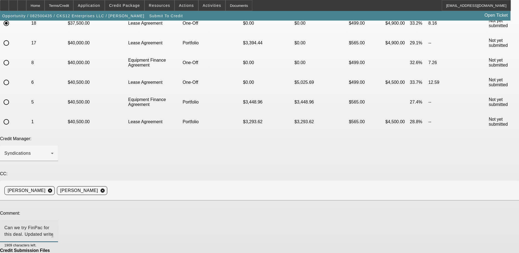
click at [54, 224] on textarea "Can we try FinPac for this deal. Updated write up and truck. Thank you for your…" at bounding box center [28, 230] width 49 height 13
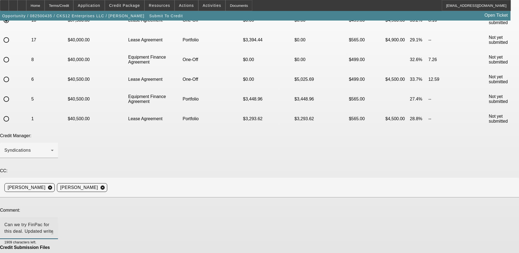
scroll to position [59, 0]
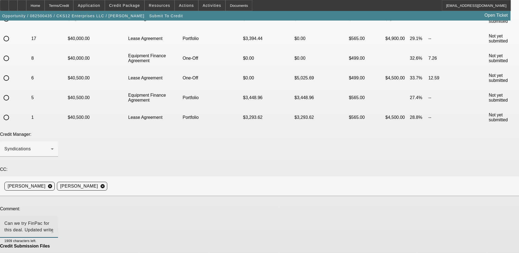
type textarea "Can we try FinPac for this deal. Updated write up and truck. Thank you for your…"
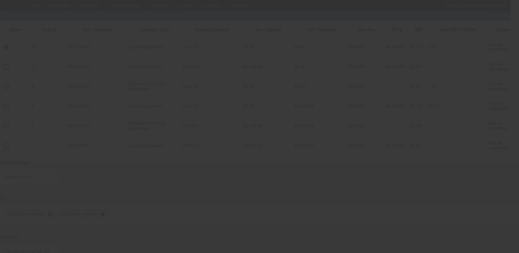
scroll to position [0, 0]
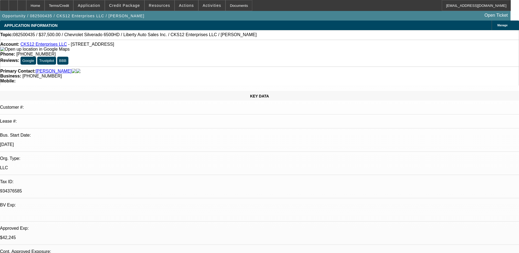
select select "0"
select select "2"
select select "0.1"
select select "4"
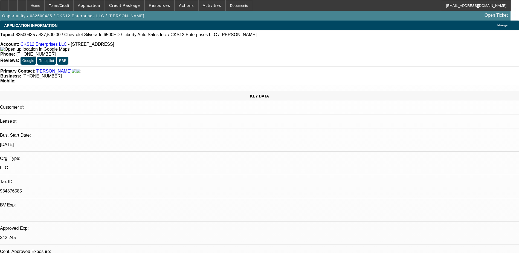
select select "0"
select select "2"
select select "0.1"
select select "4"
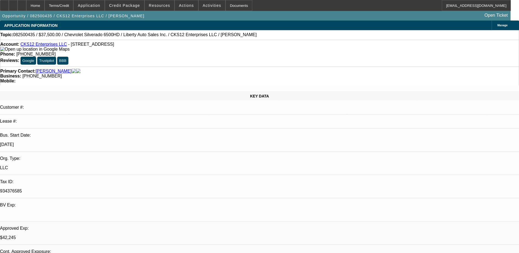
select select "0.1"
select select "0"
select select "3"
select select "0.1"
select select "4"
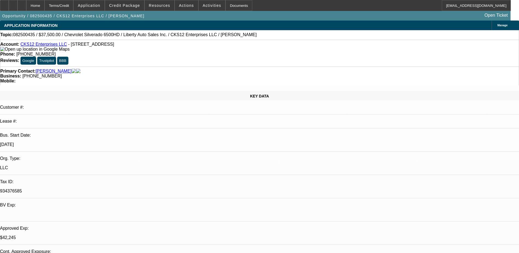
select select "0"
select select "2"
select select "0.1"
select select "4"
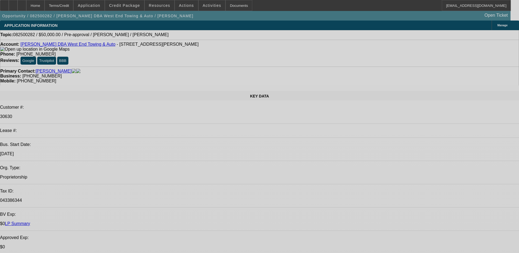
select select "0"
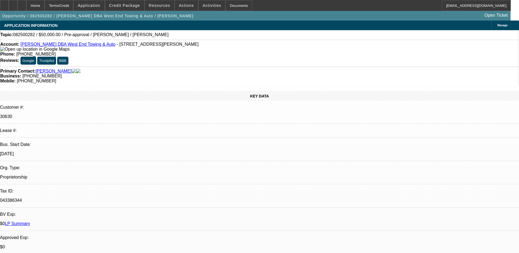
select select "0"
select select "2"
select select "0.1"
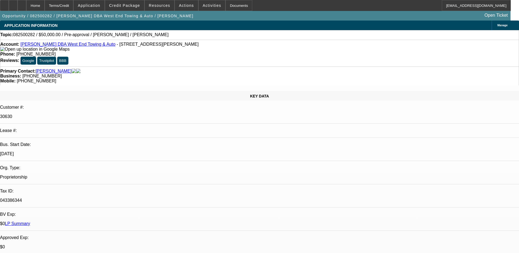
select select "0"
select select "2"
select select "0.1"
select select "1"
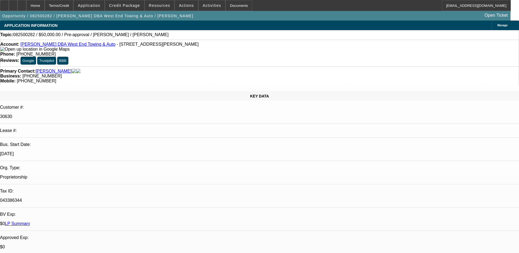
select select "6"
select select "1"
select select "2"
select select "4"
select select "1"
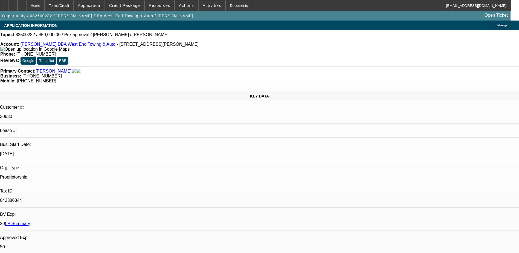
select select "2"
select select "4"
click at [86, 46] on link "[PERSON_NAME] DBA West End Towing & Auto" at bounding box center [68, 44] width 95 height 5
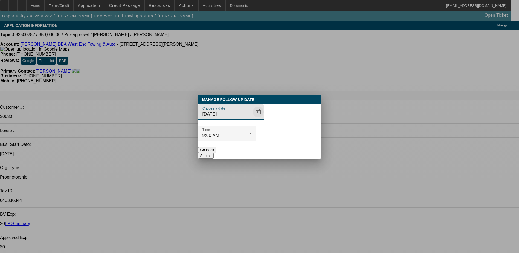
click at [251, 118] on span "Open calendar" at bounding box center [257, 111] width 13 height 13
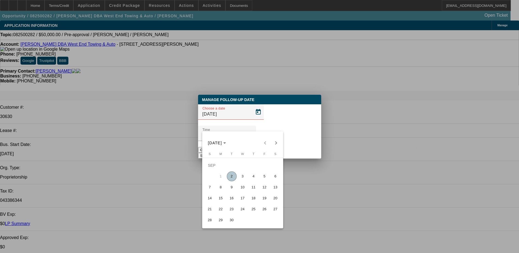
click at [254, 179] on span "4" at bounding box center [253, 176] width 10 height 10
type input "[DATE]"
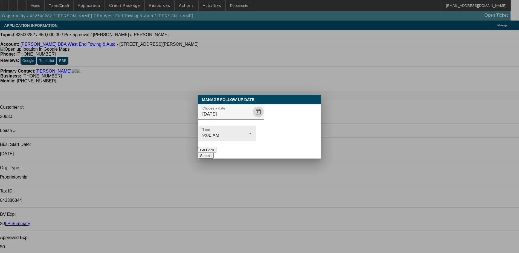
click at [249, 132] on div "9:00 AM" at bounding box center [225, 135] width 46 height 7
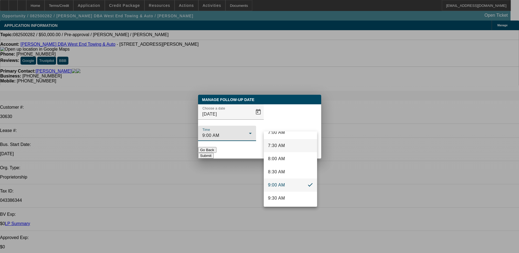
scroll to position [219, 0]
click at [291, 184] on mat-option "10:00 AM" at bounding box center [290, 183] width 53 height 13
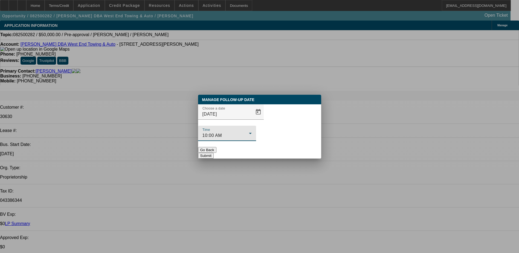
click at [213, 153] on button "Submit" at bounding box center [206, 156] width 16 height 6
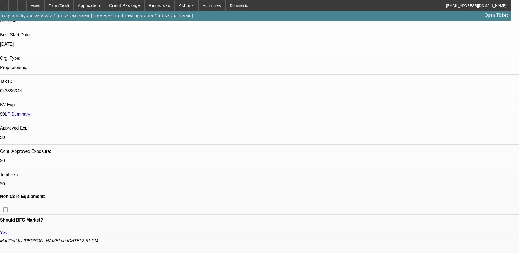
scroll to position [0, 0]
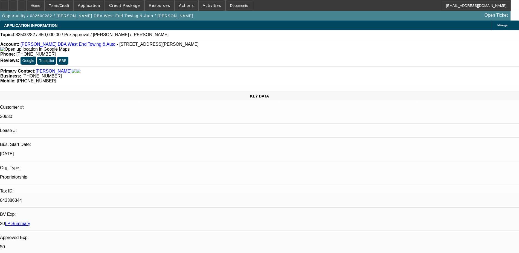
click at [68, 45] on link "Adam Simmons DBA West End Towing & Auto" at bounding box center [68, 44] width 95 height 5
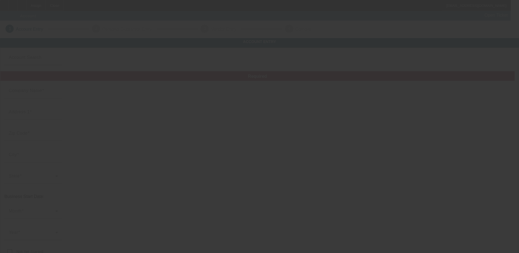
type input "Strung Out Appeal"
type input "[STREET_ADDRESS]"
type input "78410"
type input "[DATE]"
type input "[PHONE_NUMBER]"
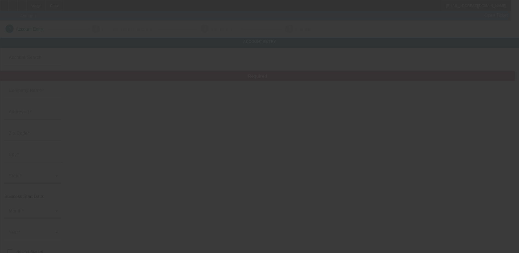
type input "[EMAIL_ADDRESS][DOMAIN_NAME]"
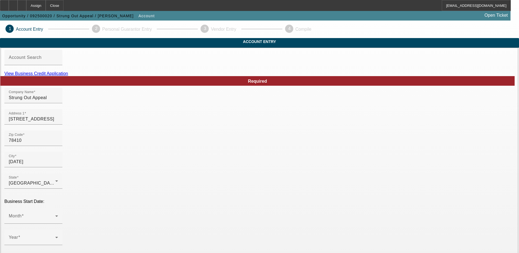
click at [68, 76] on link "View Business Credit Application" at bounding box center [36, 73] width 64 height 5
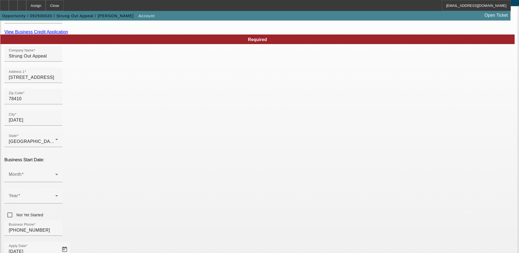
scroll to position [55, 0]
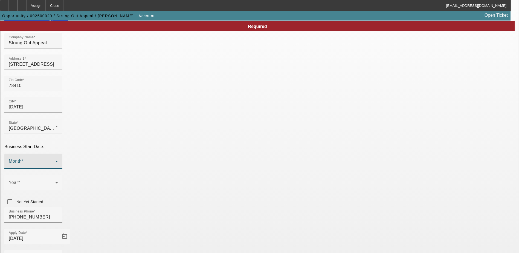
click at [60, 158] on icon at bounding box center [56, 161] width 7 height 7
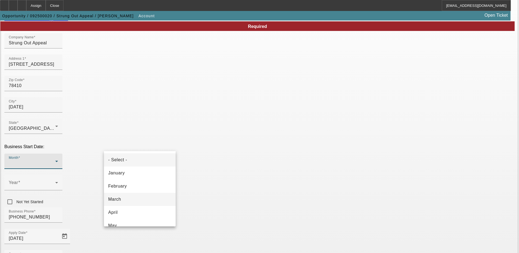
click at [133, 200] on mat-option "March" at bounding box center [140, 198] width 72 height 13
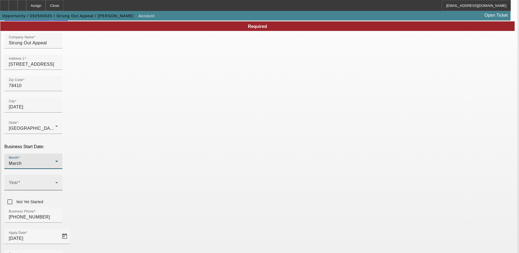
click at [55, 181] on span at bounding box center [32, 184] width 46 height 7
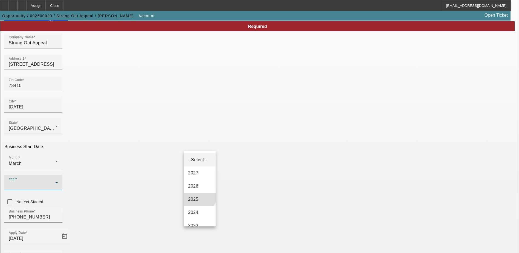
click at [198, 195] on mat-option "2025" at bounding box center [200, 198] width 32 height 13
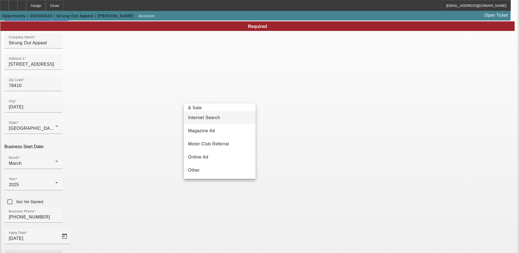
scroll to position [112, 0]
click at [225, 124] on mat-option "Internet Search" at bounding box center [220, 117] width 72 height 13
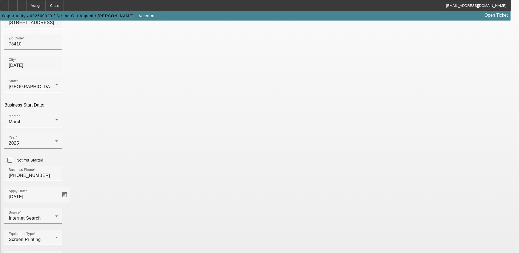
scroll to position [97, 0]
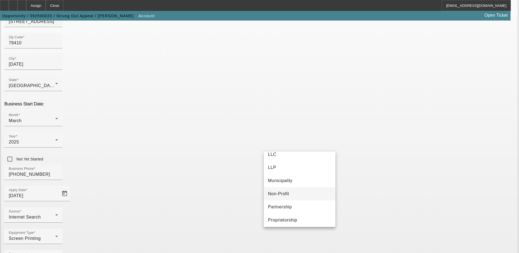
scroll to position [34, 0]
click at [299, 214] on mat-option "Proprietorship" at bounding box center [300, 217] width 72 height 13
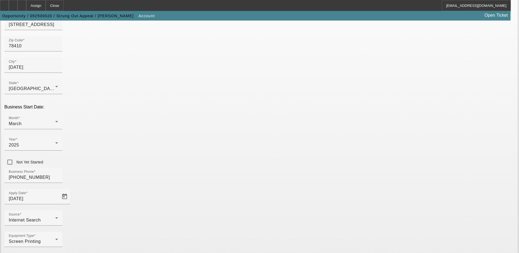
scroll to position [97, 0]
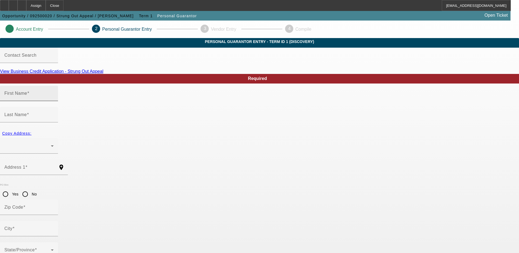
type input "Jose"
type input "Uribe"
radio input "true"
type input "463-75-1959"
type input "joseuribe120@gmail.com"
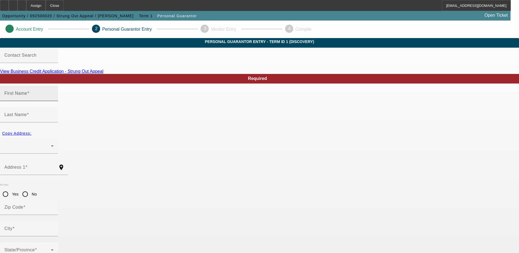
type input "[PHONE_NUMBER]"
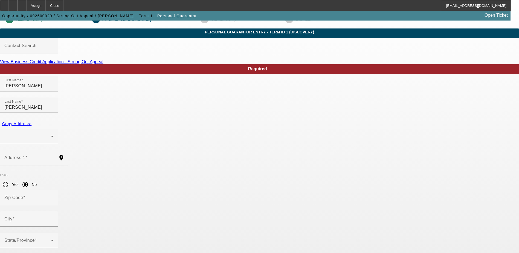
scroll to position [15, 0]
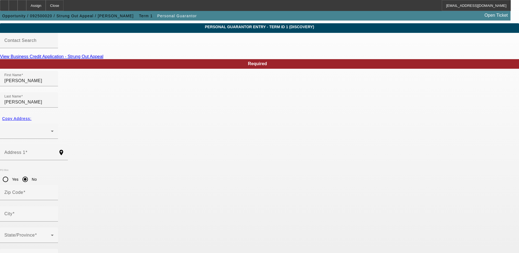
type input "100"
click at [51, 128] on div at bounding box center [27, 131] width 46 height 7
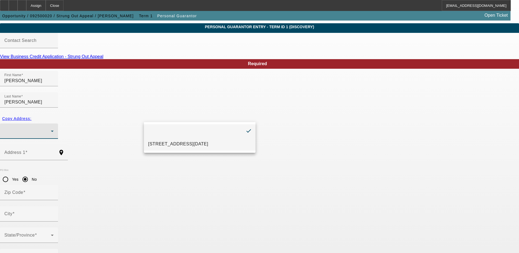
click at [168, 141] on span "4315 Ravine Dr Corpus Christi, TX 78410" at bounding box center [178, 144] width 60 height 7
click at [31, 116] on span "Copy Address:" at bounding box center [16, 118] width 29 height 4
type input "4315 Ravine Dr"
radio input "false"
type input "78410"
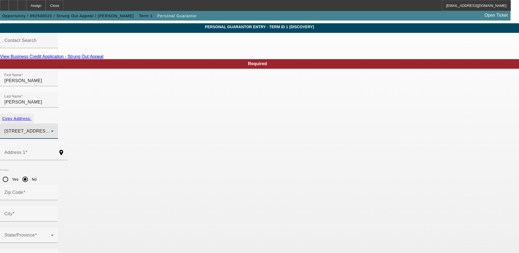
type input "Corpus Christi"
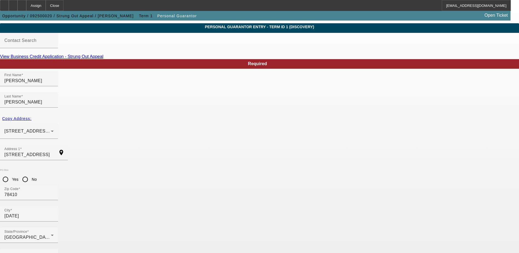
drag, startPoint x: 301, startPoint y: 136, endPoint x: 259, endPoint y: 134, distance: 42.4
click at [38, 252] on mat-label "Business Phone" at bounding box center [21, 256] width 34 height 5
click at [54, 252] on input "Business Phone" at bounding box center [28, 258] width 49 height 7
paste input "[PHONE_NUMBER]"
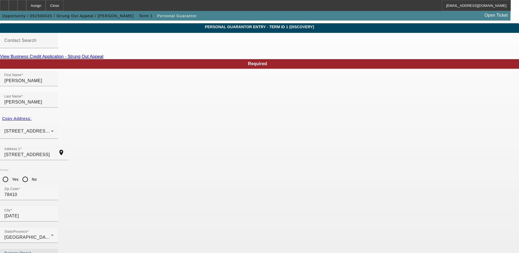
type input "[PHONE_NUMBER]"
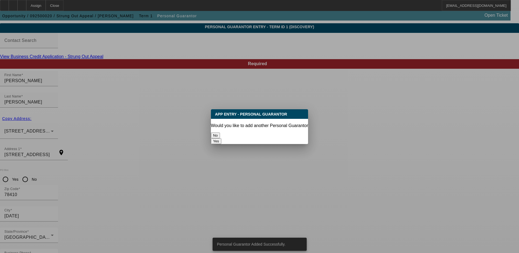
scroll to position [0, 0]
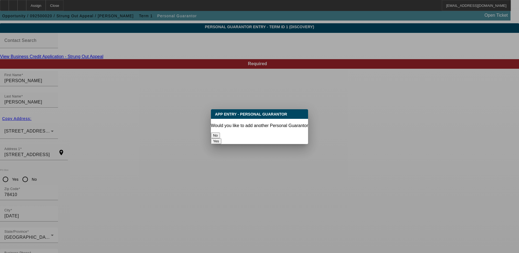
click at [220, 133] on button "No" at bounding box center [215, 135] width 9 height 6
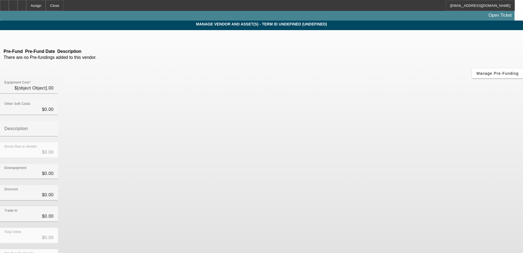
type input "$17,000.00"
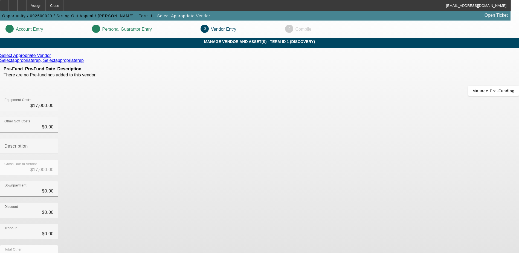
click at [52, 58] on icon at bounding box center [52, 55] width 0 height 5
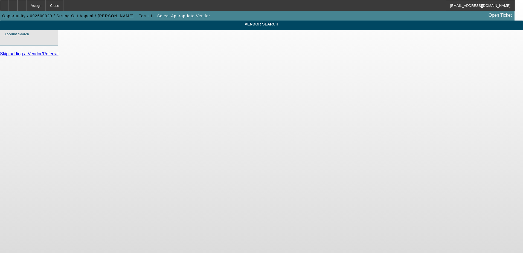
click at [54, 43] on input "Account Search" at bounding box center [28, 40] width 49 height 7
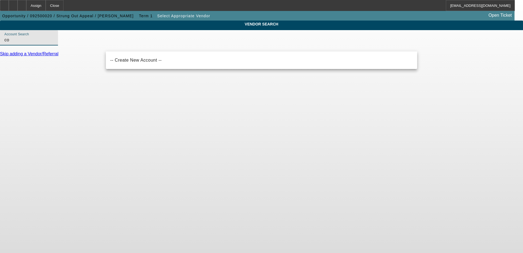
type input "c"
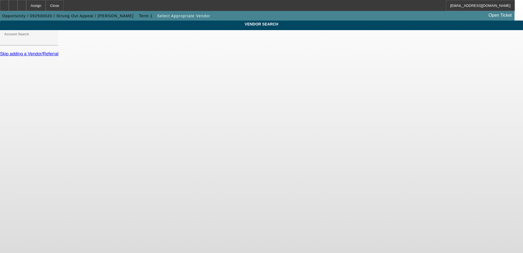
click at [92, 89] on body "Assign Close EHernandez@beaconfunding.com Opportunity / 092500020 / Strung Out …" at bounding box center [261, 126] width 523 height 253
click at [58, 56] on link "Skip adding a Vendor/Referral" at bounding box center [29, 53] width 58 height 5
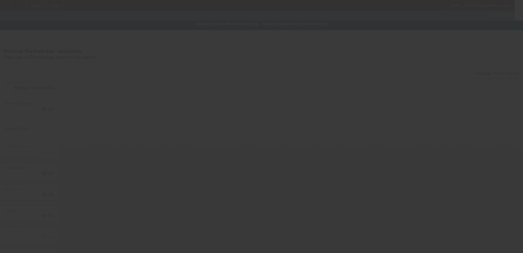
type input "$17,000.00"
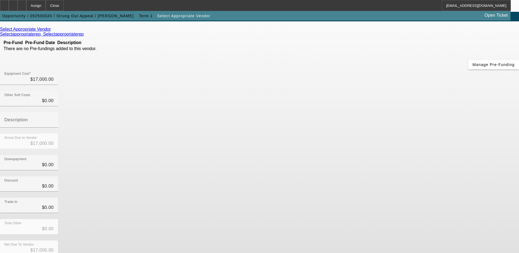
scroll to position [27, 0]
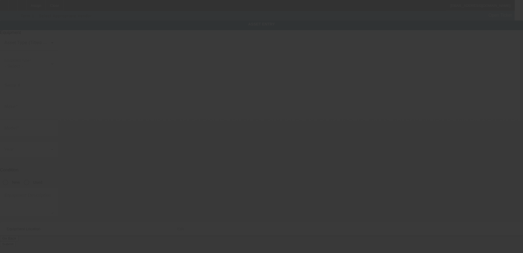
type textarea "DTG/DTF Printing; Make: Cole Dezsy"
type input "4315 Ravine Dr"
type input "Corpus Christi"
type input "78410"
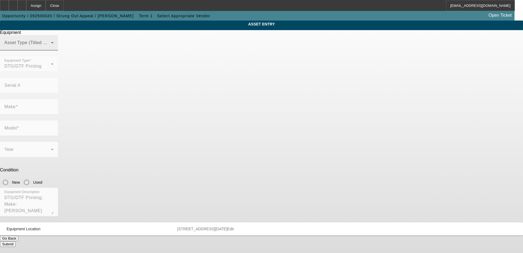
click at [51, 48] on span at bounding box center [27, 45] width 46 height 7
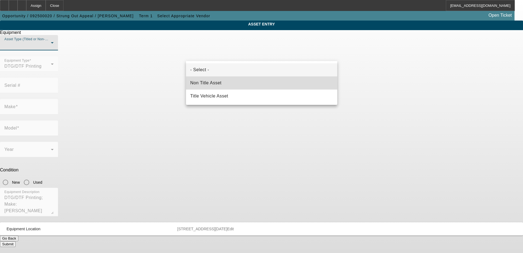
click at [207, 81] on span "Non Title Asset" at bounding box center [205, 83] width 31 height 7
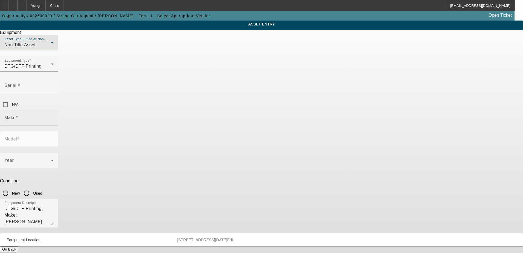
click at [54, 116] on input "Make" at bounding box center [28, 119] width 49 height 7
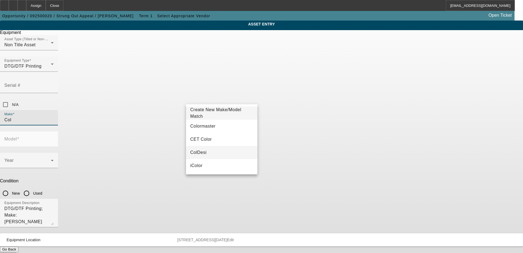
click at [200, 149] on span "ColDesi" at bounding box center [198, 152] width 16 height 7
type input "ColDesi"
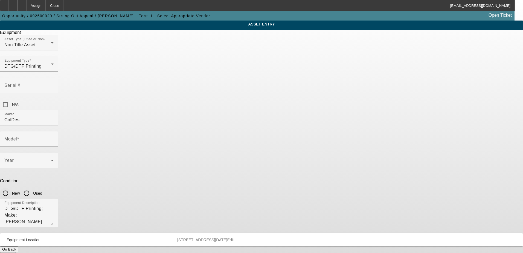
click at [11, 188] on input "New" at bounding box center [5, 193] width 11 height 11
radio input "true"
click at [104, 136] on div "ASSET ENTRY Delete asset Equipment Asset Type (Titled or Non-Titled) Non Title …" at bounding box center [261, 139] width 523 height 237
click at [51, 159] on span at bounding box center [27, 162] width 46 height 7
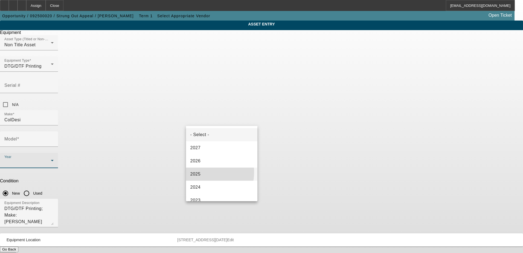
click at [200, 172] on span "2025" at bounding box center [195, 174] width 10 height 7
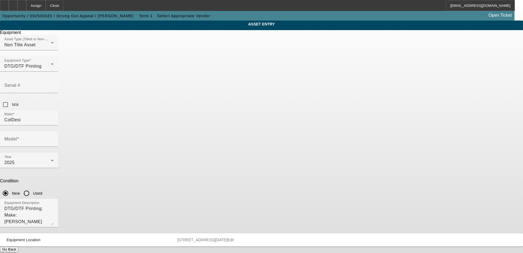
click at [158, 140] on div "ASSET ENTRY Delete asset Equipment Asset Type (Titled or Non-Titled) Non Title …" at bounding box center [261, 139] width 523 height 237
click at [16, 252] on button "Submit" at bounding box center [8, 255] width 16 height 6
click at [54, 138] on input "Model" at bounding box center [28, 141] width 49 height 7
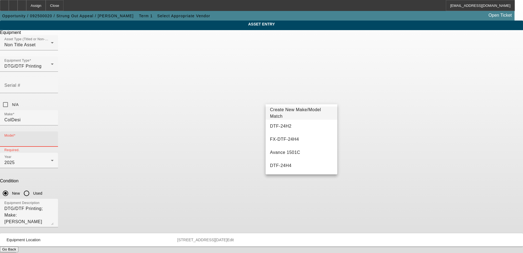
click at [305, 111] on span "Create New Make/Model Match" at bounding box center [295, 112] width 51 height 11
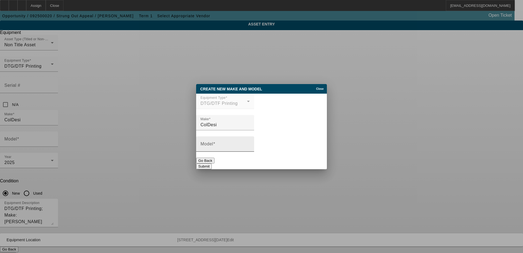
click at [220, 143] on div "Model" at bounding box center [224, 143] width 49 height 15
type input "DTF 12H2"
click at [212, 165] on button "Submit" at bounding box center [204, 166] width 16 height 6
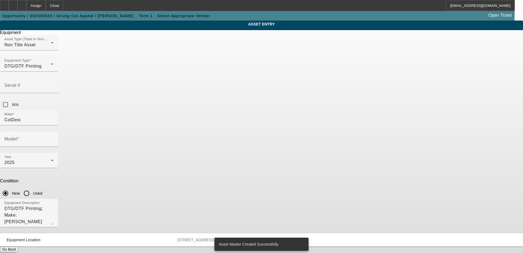
type input "DTF 12H2"
click at [16, 252] on button "Submit" at bounding box center [8, 255] width 16 height 6
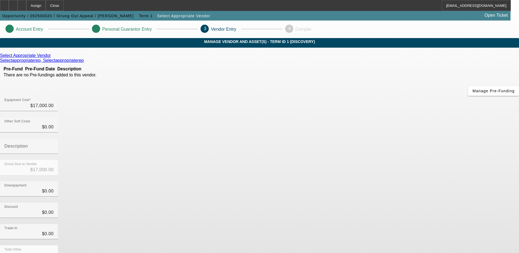
scroll to position [27, 0]
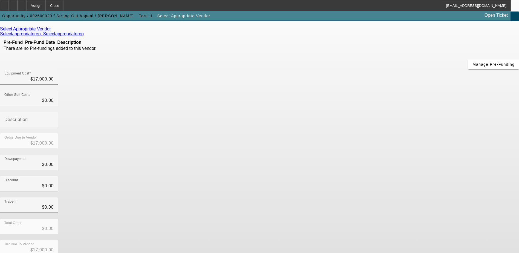
click at [52, 31] on icon at bounding box center [52, 29] width 0 height 5
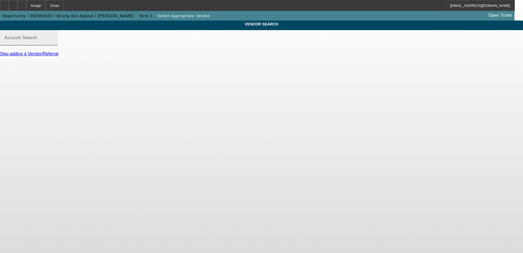
click at [54, 43] on input "Account Search" at bounding box center [28, 40] width 49 height 7
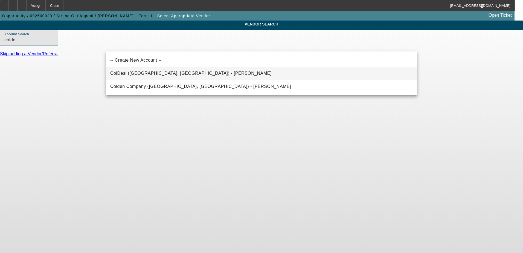
click at [134, 74] on span "ColDesi (Tampa, FL) - Levine, Scott" at bounding box center [190, 73] width 161 height 5
type input "ColDesi (Tampa, FL) - Levine, Scott"
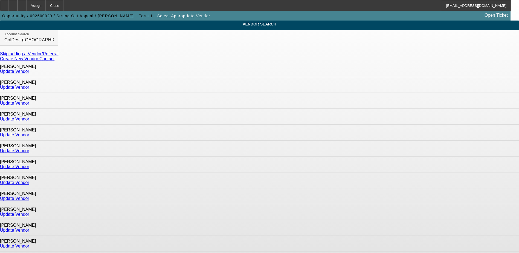
click at [459, 110] on div "VENDOR SEARCH Account Search ColDesi (Tampa, FL) - Levine, Scott Skip adding a …" at bounding box center [259, 178] width 519 height 315
click at [29, 72] on link "Update Vendor" at bounding box center [14, 71] width 29 height 5
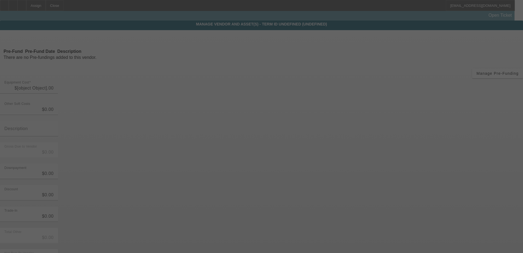
type input "$17,000.00"
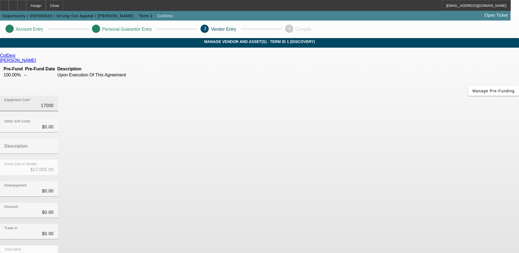
click at [54, 102] on input "17000" at bounding box center [28, 105] width 49 height 7
type input "1"
type input "$1.00"
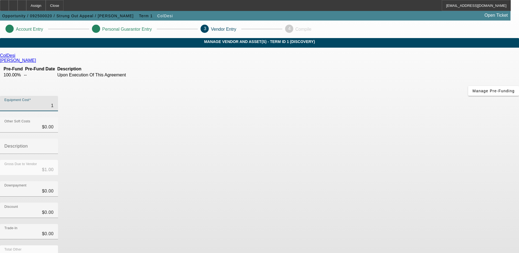
type input "12"
type input "$12.00"
type input "129"
type input "$129.00"
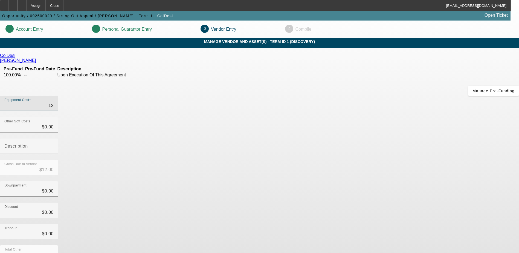
type input "$129.00"
type input "1299"
type input "$1,299.00"
type input "12995"
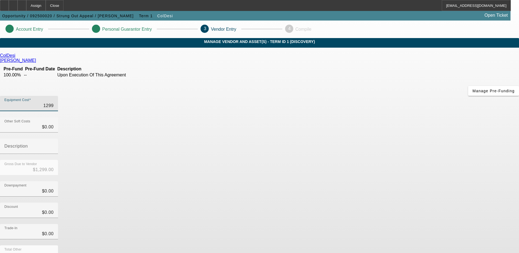
type input "$12,995.00"
click at [360, 224] on div "Trade-In $0.00" at bounding box center [259, 234] width 519 height 21
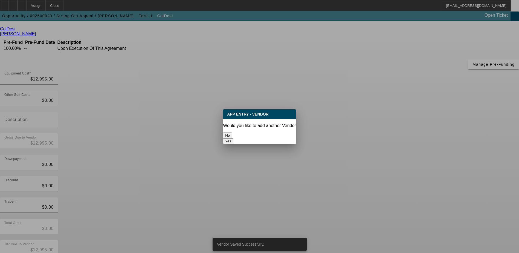
scroll to position [0, 0]
click at [232, 132] on button "No" at bounding box center [227, 135] width 9 height 6
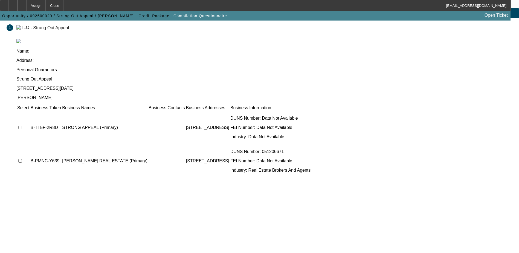
scroll to position [30, 0]
drag, startPoint x: 396, startPoint y: 221, endPoint x: 397, endPoint y: 218, distance: 2.7
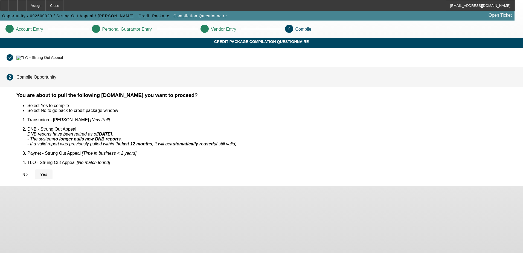
click at [48, 172] on span "Yes" at bounding box center [43, 174] width 7 height 4
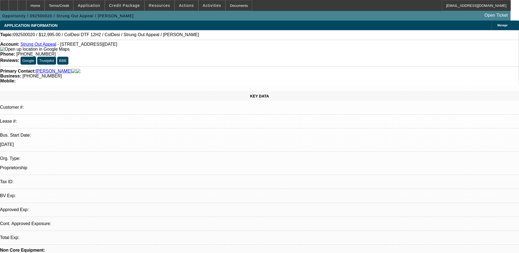
select select "0"
select select "2"
select select "0.1"
select select "4"
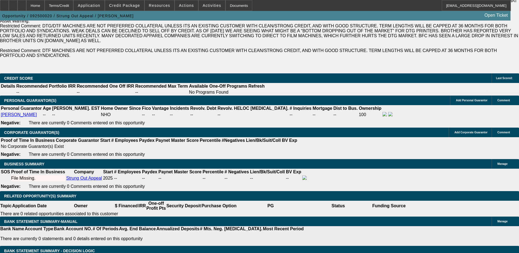
scroll to position [629, 0]
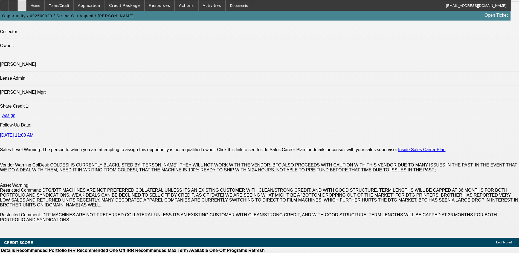
click at [26, 5] on div at bounding box center [21, 5] width 9 height 11
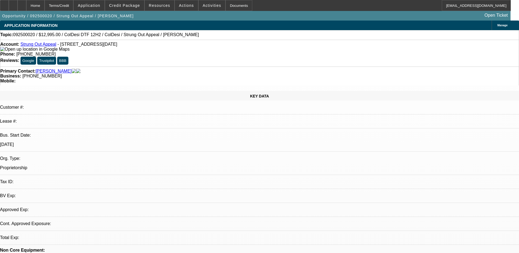
select select "0"
select select "2"
select select "0.1"
select select "1"
select select "2"
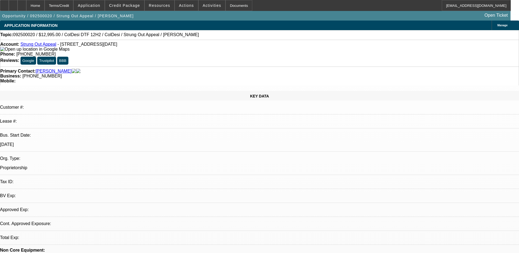
select select "4"
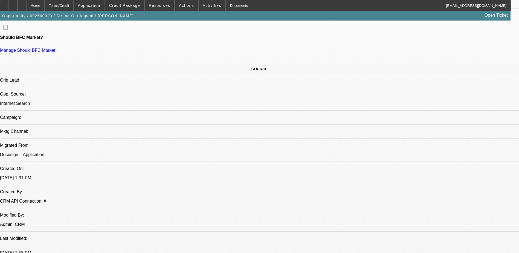
scroll to position [273, 0]
